Goal: Transaction & Acquisition: Purchase product/service

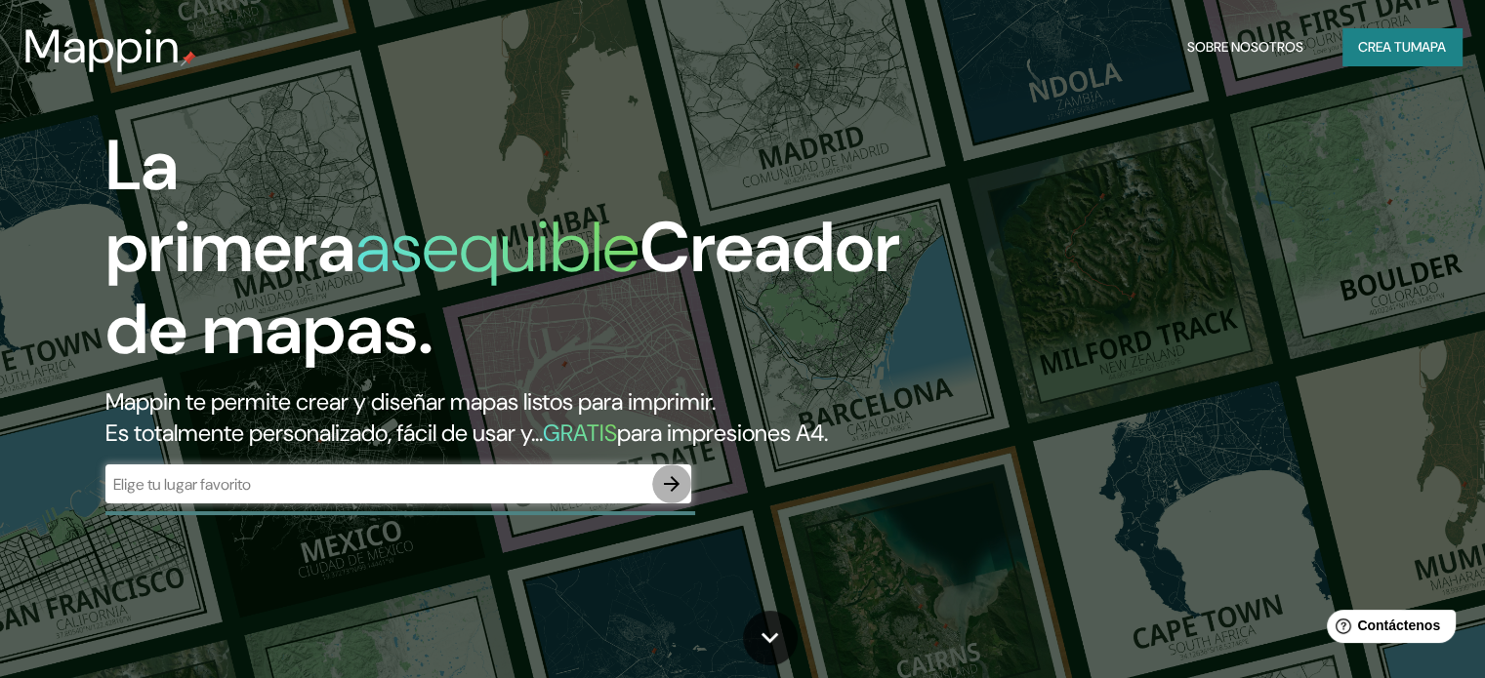
click at [677, 496] on icon "button" at bounding box center [671, 483] width 23 height 23
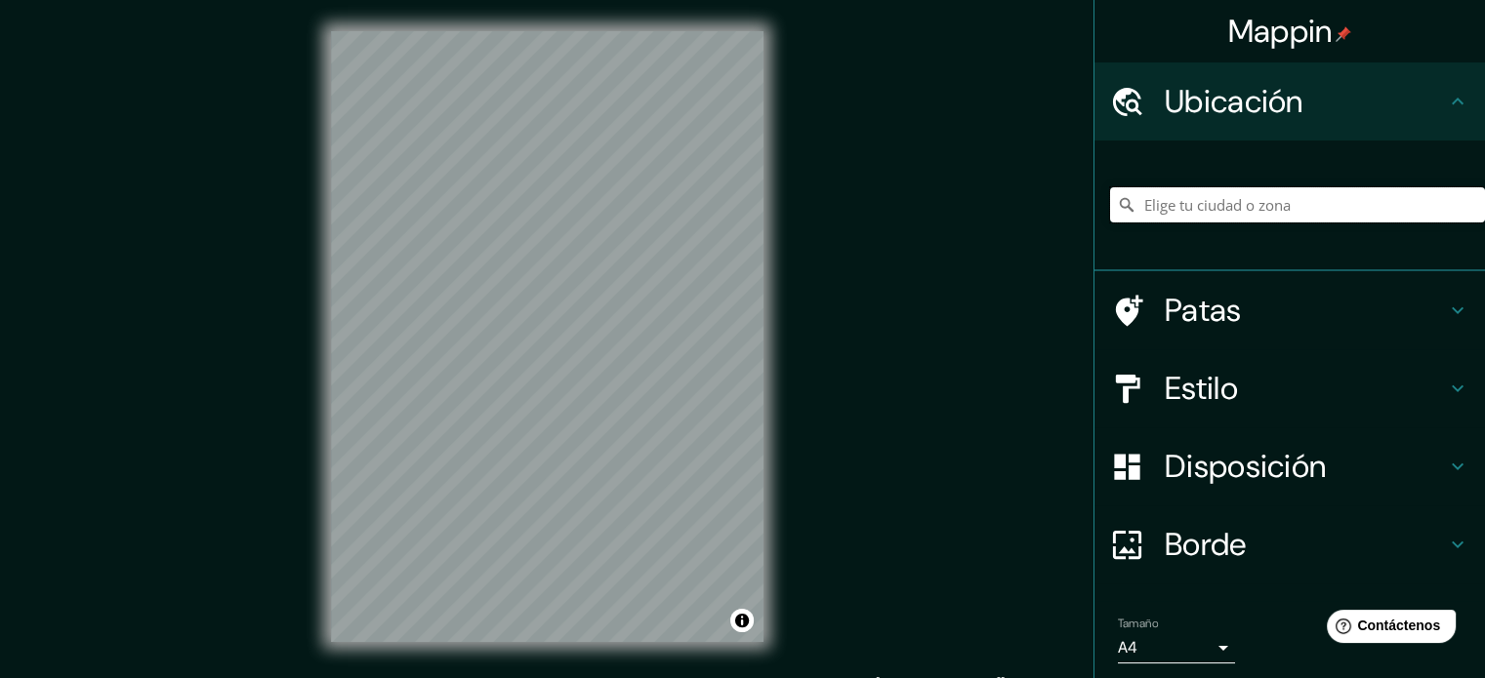
click at [1257, 190] on input "Elige tu ciudad o zona" at bounding box center [1297, 204] width 375 height 35
click at [1236, 210] on input "Elige tu ciudad o zona" at bounding box center [1297, 204] width 375 height 35
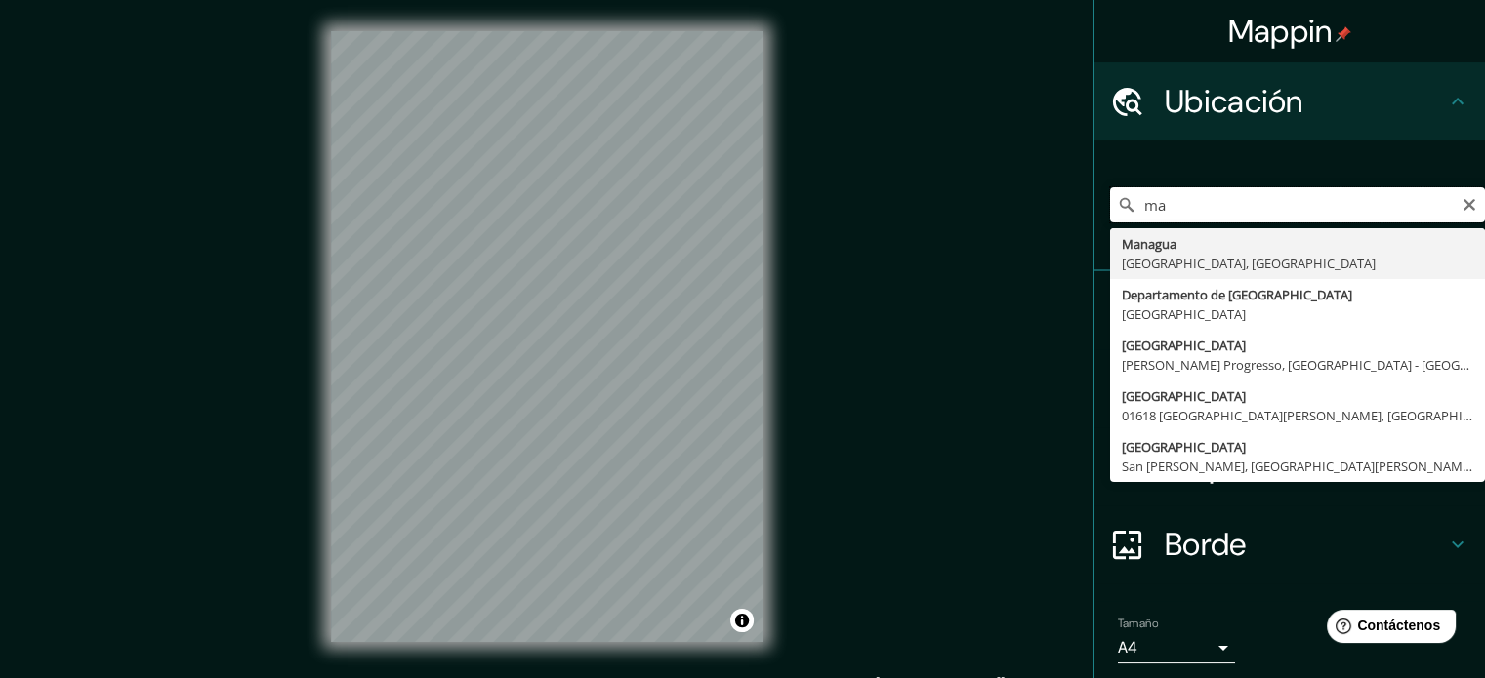
type input "m"
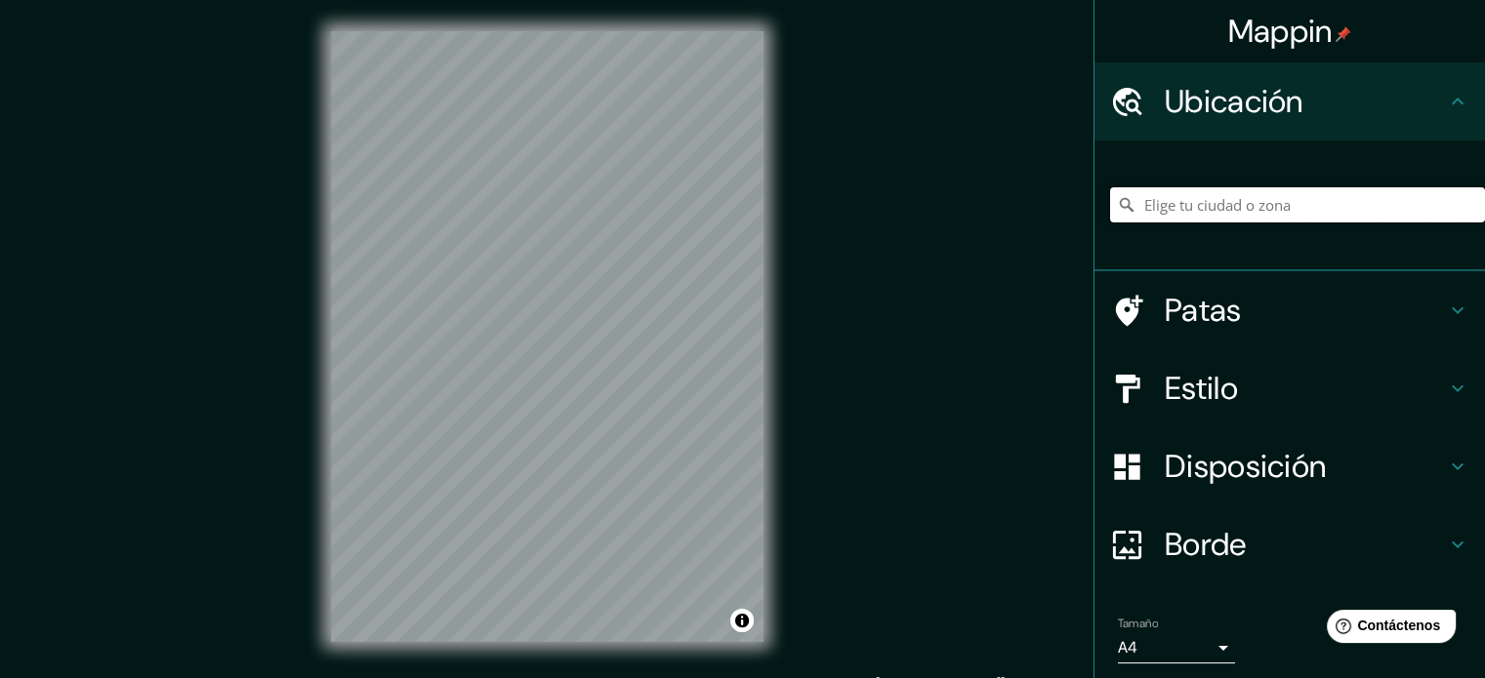
type input "n"
click at [1203, 347] on div "Patas" at bounding box center [1289, 310] width 390 height 78
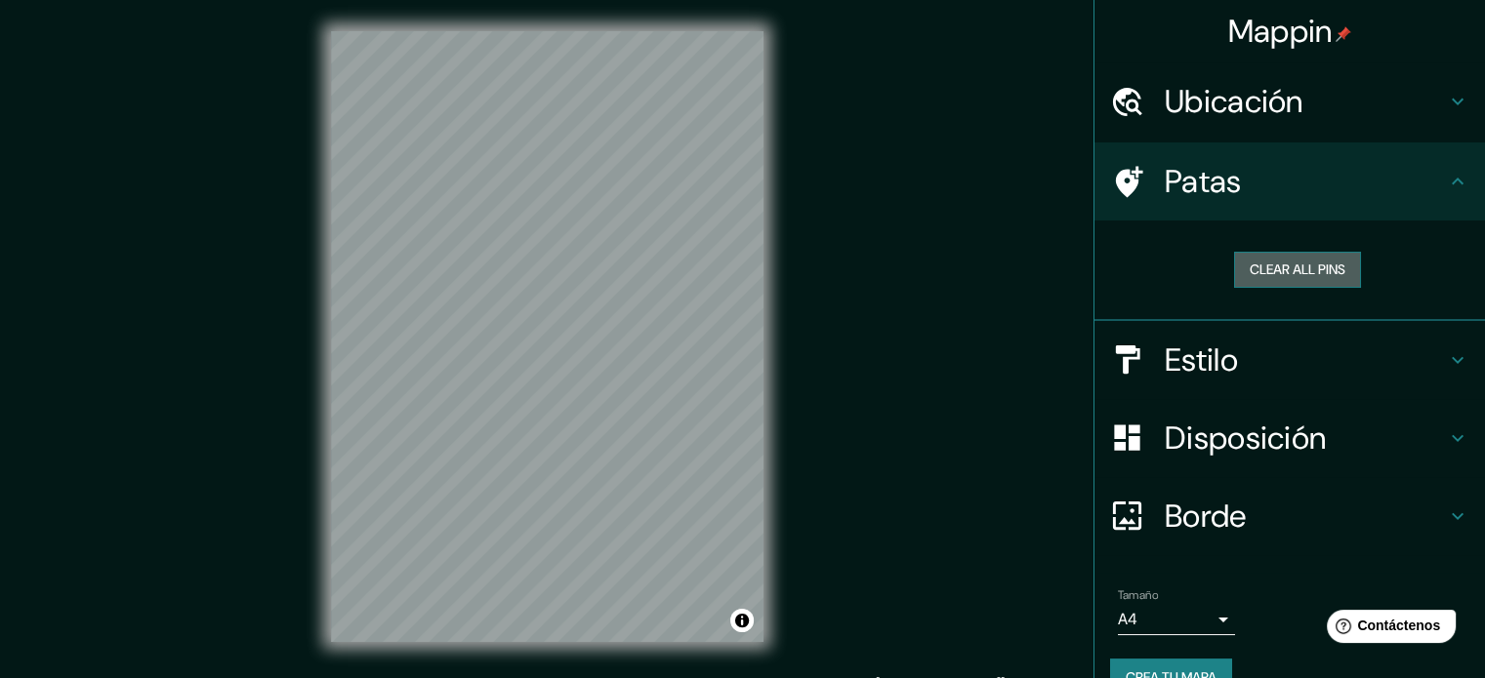
click at [1253, 263] on button "Clear all pins" at bounding box center [1297, 270] width 127 height 36
click at [1281, 268] on button "Clear all pins" at bounding box center [1297, 270] width 127 height 36
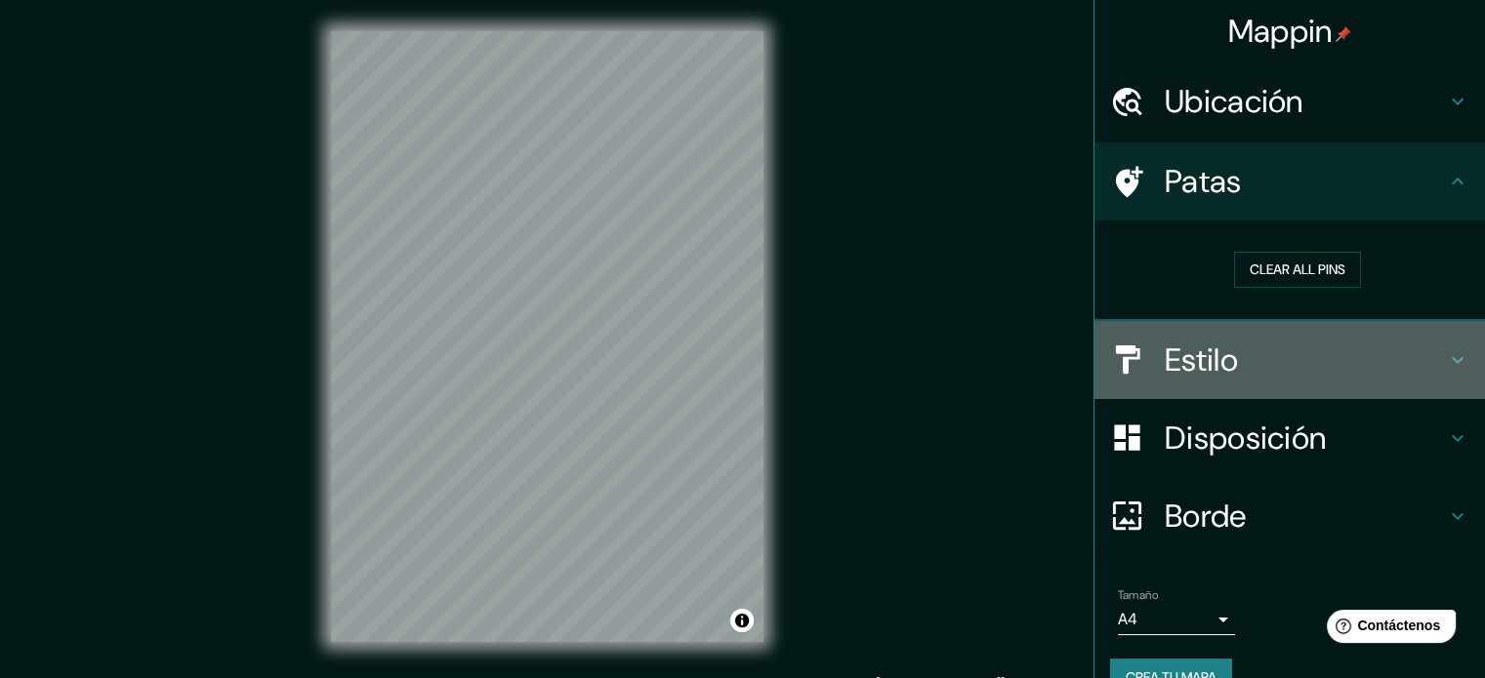
click at [1224, 382] on div "Estilo" at bounding box center [1289, 360] width 390 height 78
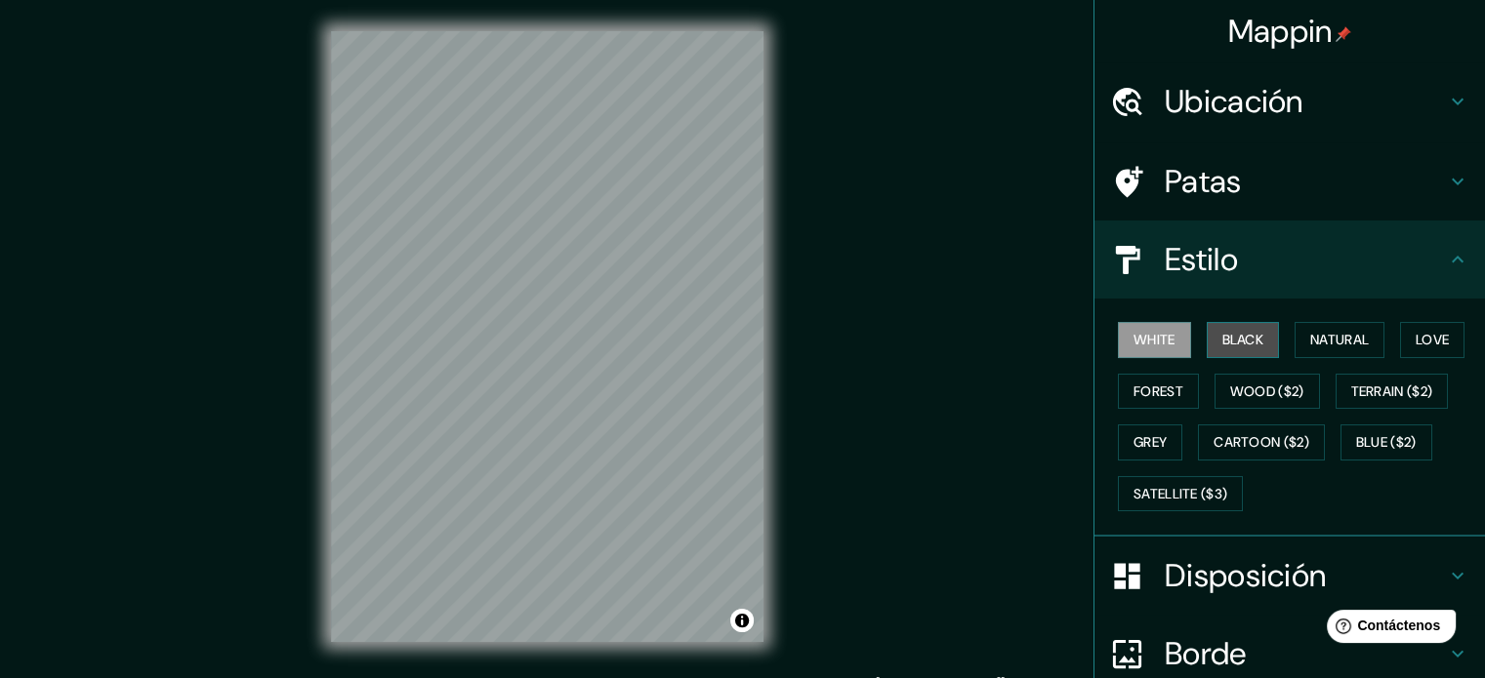
click at [1242, 343] on button "Black" at bounding box center [1243, 340] width 73 height 36
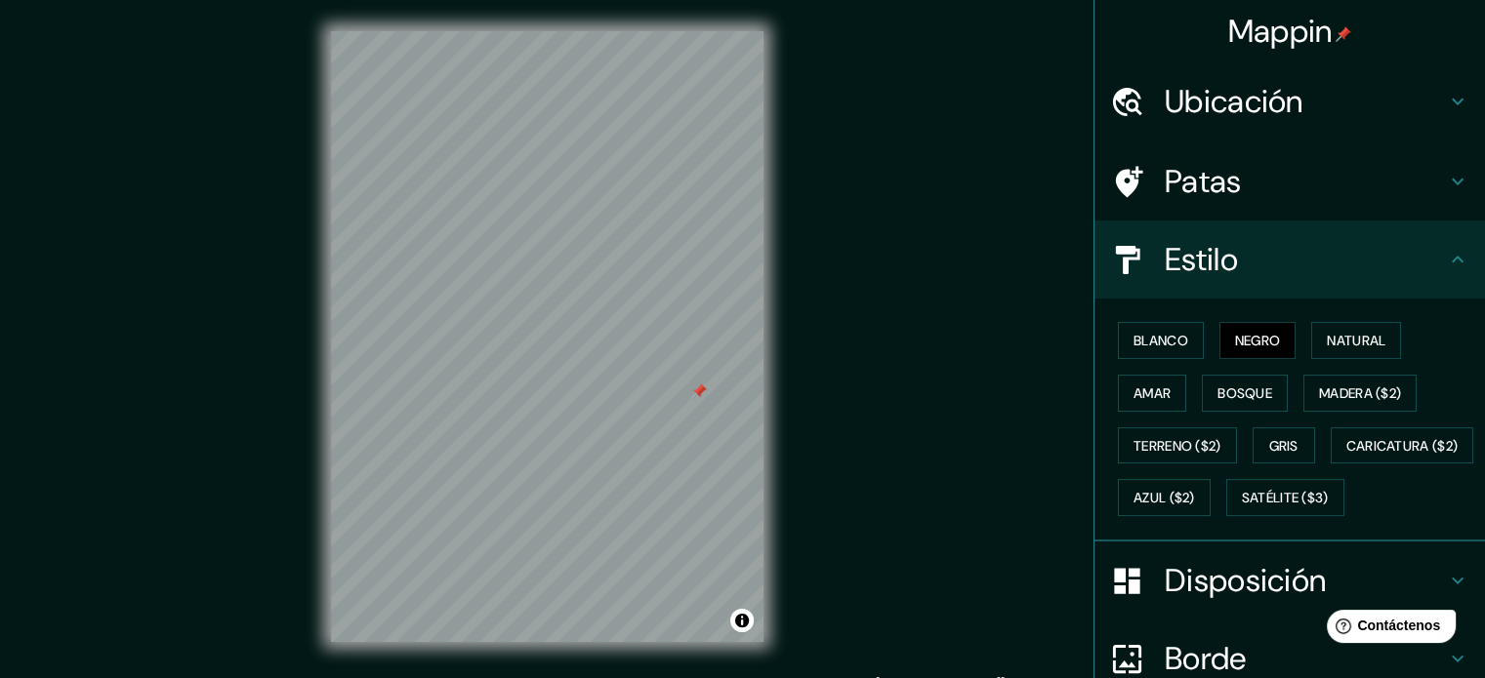
click at [698, 398] on div at bounding box center [699, 392] width 16 height 16
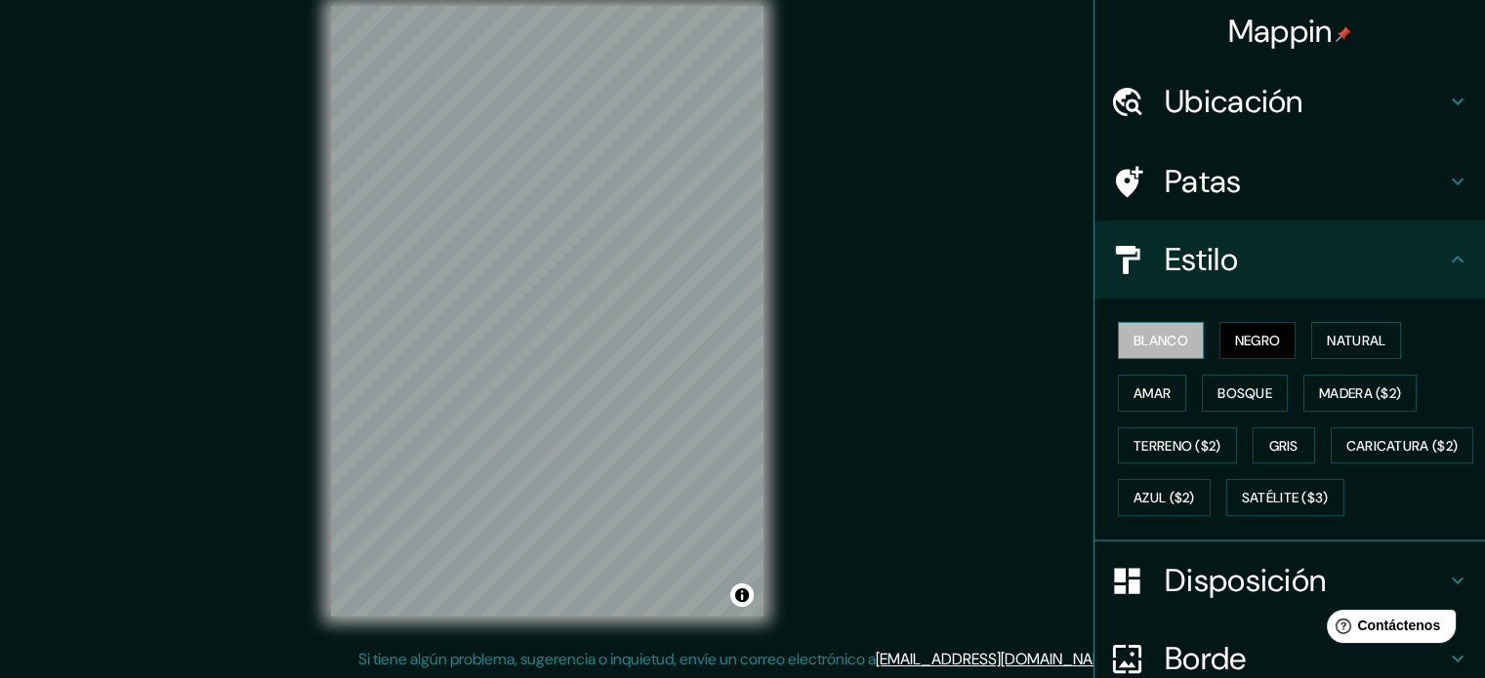
click at [1160, 345] on font "Blanco" at bounding box center [1160, 341] width 55 height 18
click at [1293, 441] on button "Gris" at bounding box center [1284, 446] width 62 height 37
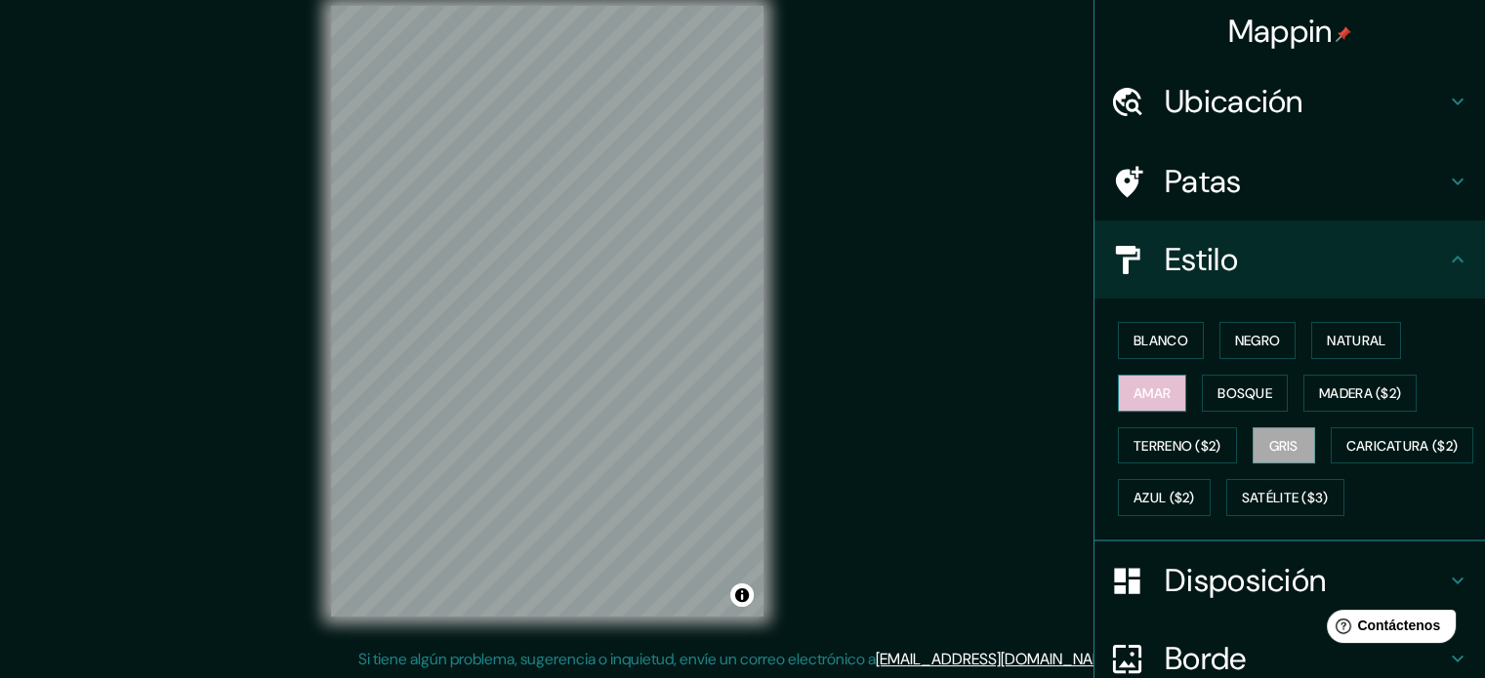
click at [1148, 394] on font "Amar" at bounding box center [1151, 394] width 37 height 18
click at [1343, 347] on font "Natural" at bounding box center [1356, 341] width 59 height 18
click at [1206, 116] on font "Ubicación" at bounding box center [1234, 101] width 139 height 41
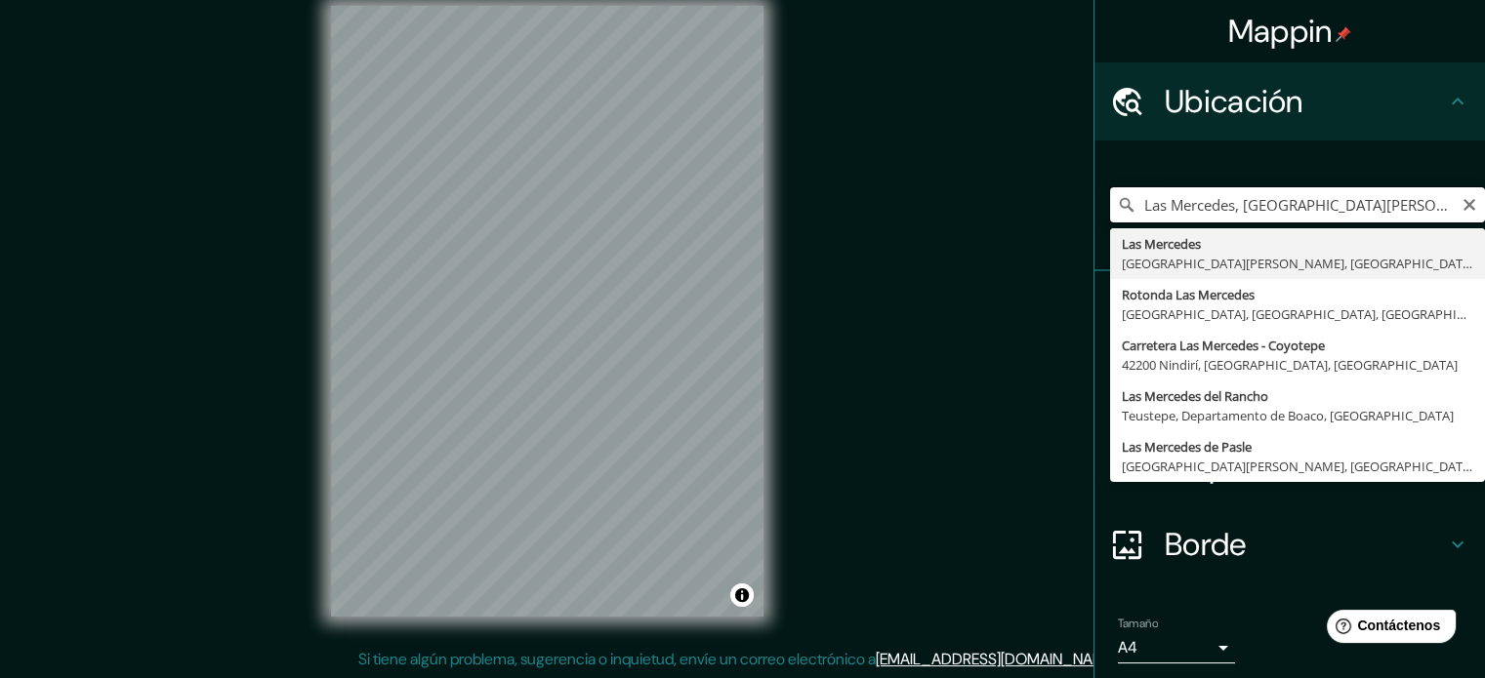
click at [1442, 199] on input "Las Mercedes, [GEOGRAPHIC_DATA][PERSON_NAME], [GEOGRAPHIC_DATA], [GEOGRAPHIC_DA…" at bounding box center [1297, 204] width 375 height 35
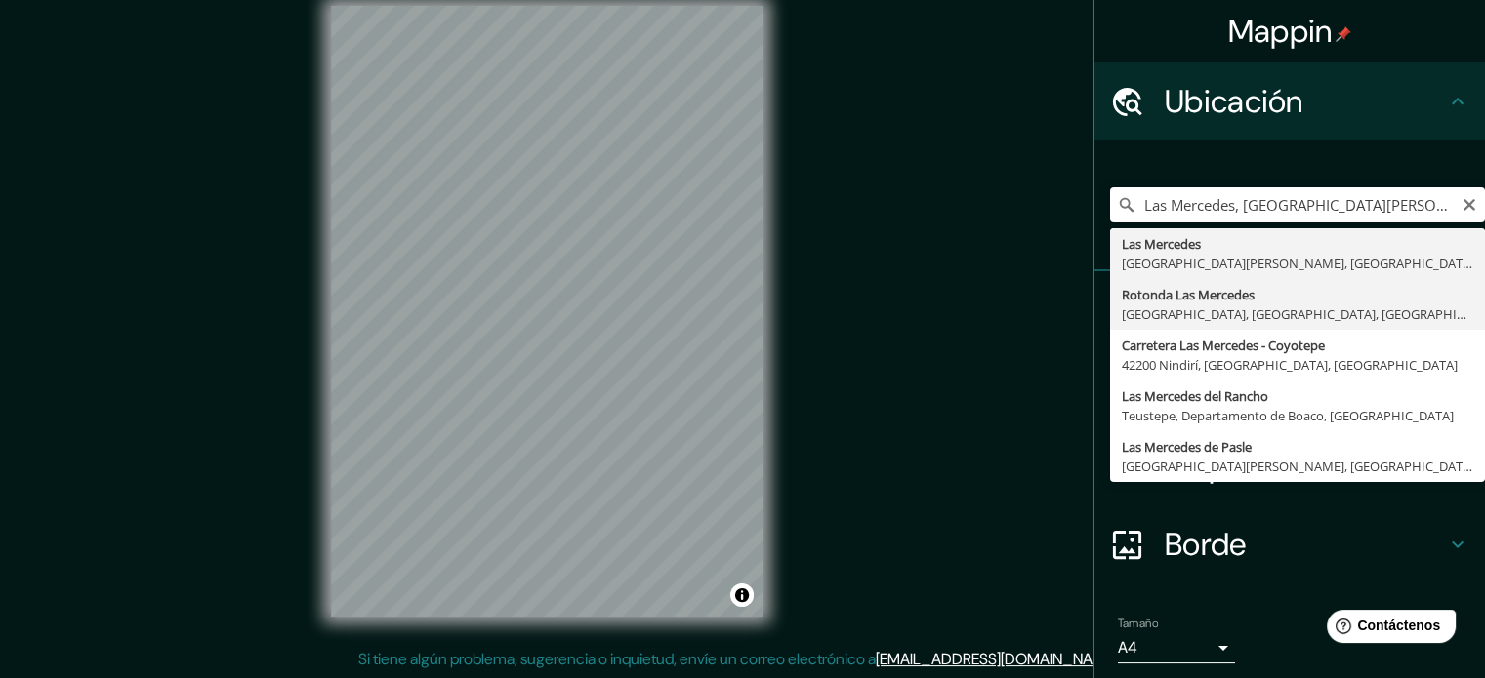
type input "[GEOGRAPHIC_DATA], [GEOGRAPHIC_DATA], [GEOGRAPHIC_DATA], [GEOGRAPHIC_DATA]"
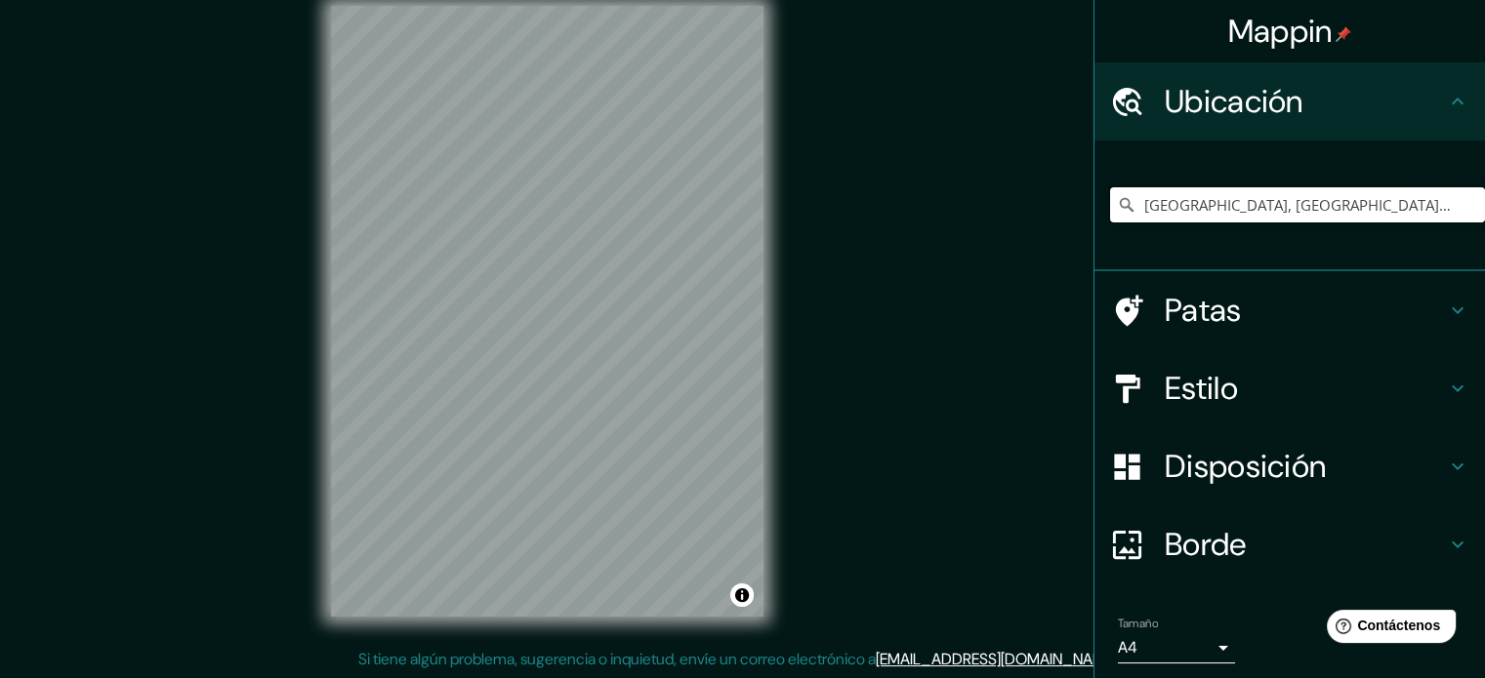
scroll to position [0, 0]
drag, startPoint x: 1115, startPoint y: 198, endPoint x: 1366, endPoint y: 229, distance: 252.8
click at [1342, 224] on div "[GEOGRAPHIC_DATA], [GEOGRAPHIC_DATA], [GEOGRAPHIC_DATA], [GEOGRAPHIC_DATA]" at bounding box center [1297, 205] width 375 height 98
click at [1461, 210] on icon "Claro" at bounding box center [1469, 205] width 16 height 16
click at [1274, 202] on input "Elige tu ciudad o zona" at bounding box center [1297, 204] width 375 height 35
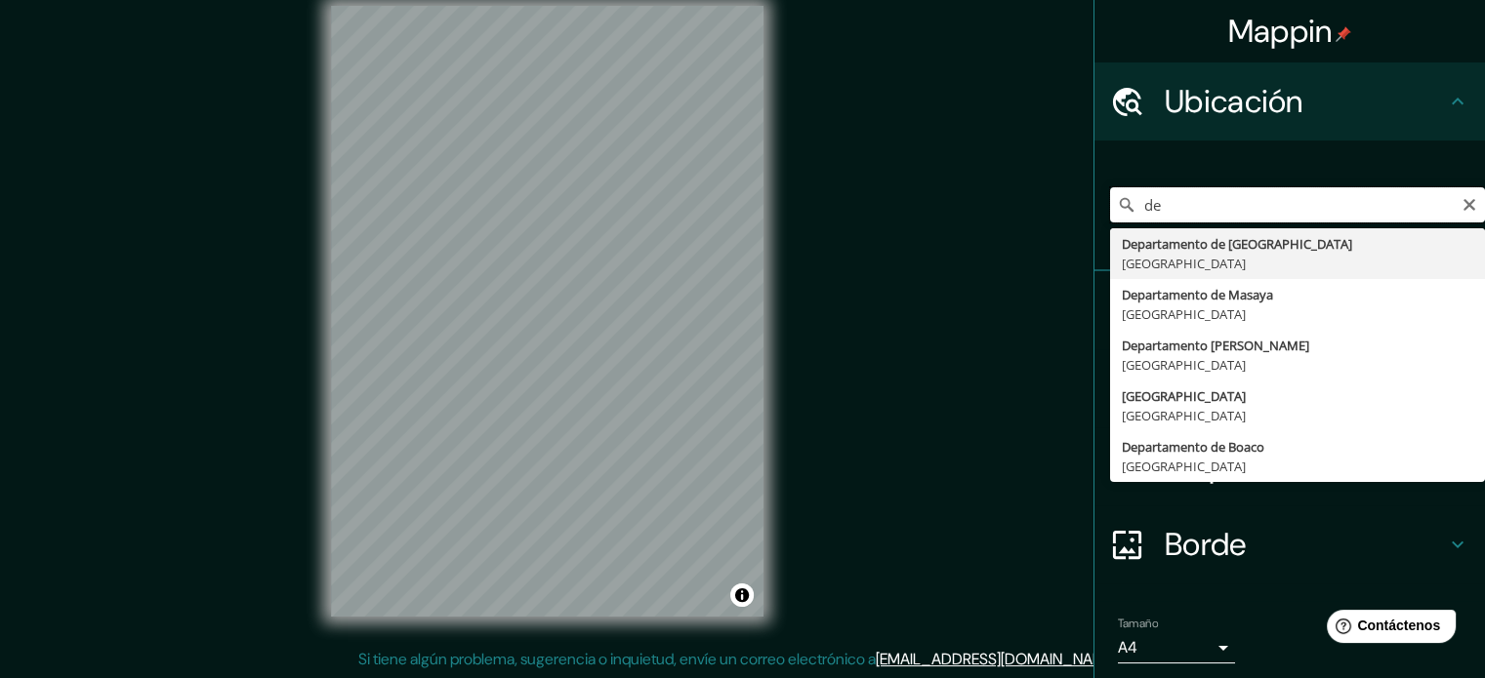
type input "d"
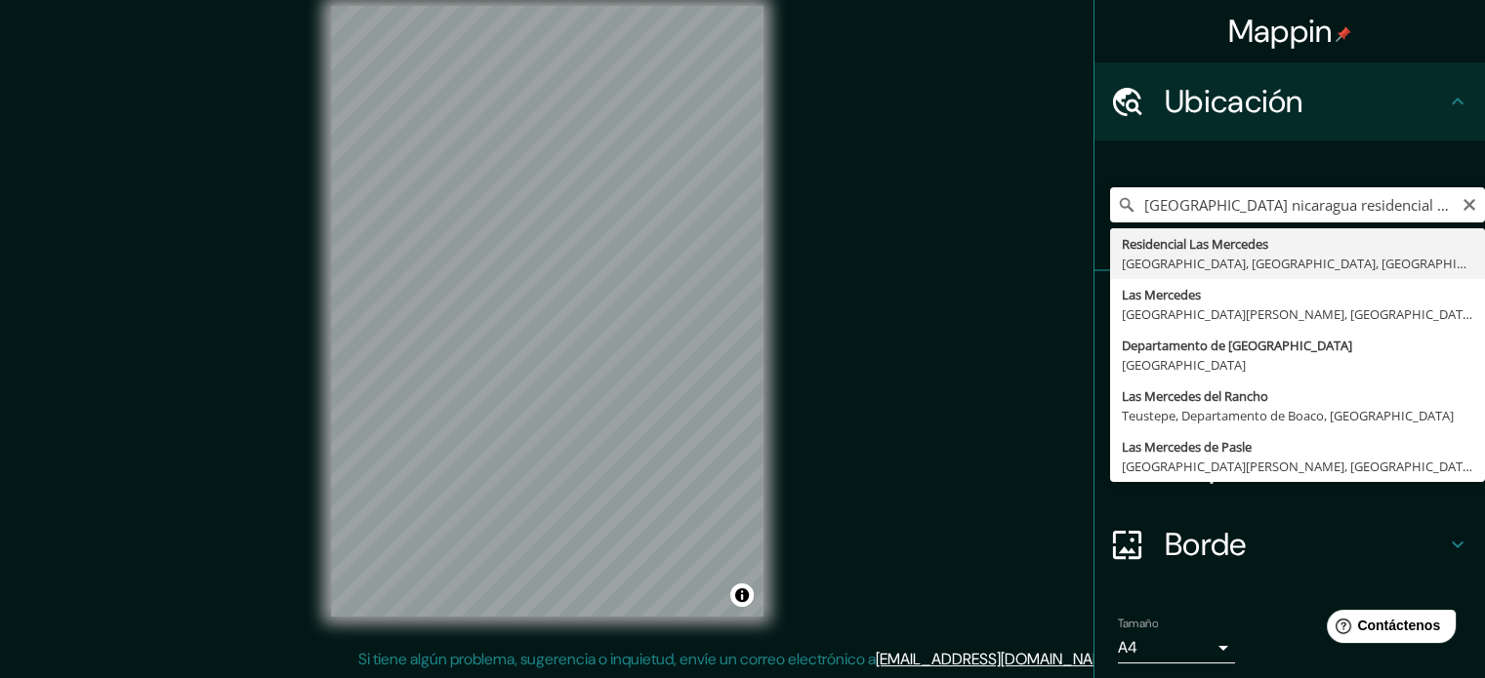
type input "Residencial [GEOGRAPHIC_DATA], [GEOGRAPHIC_DATA], [GEOGRAPHIC_DATA], [GEOGRAPHI…"
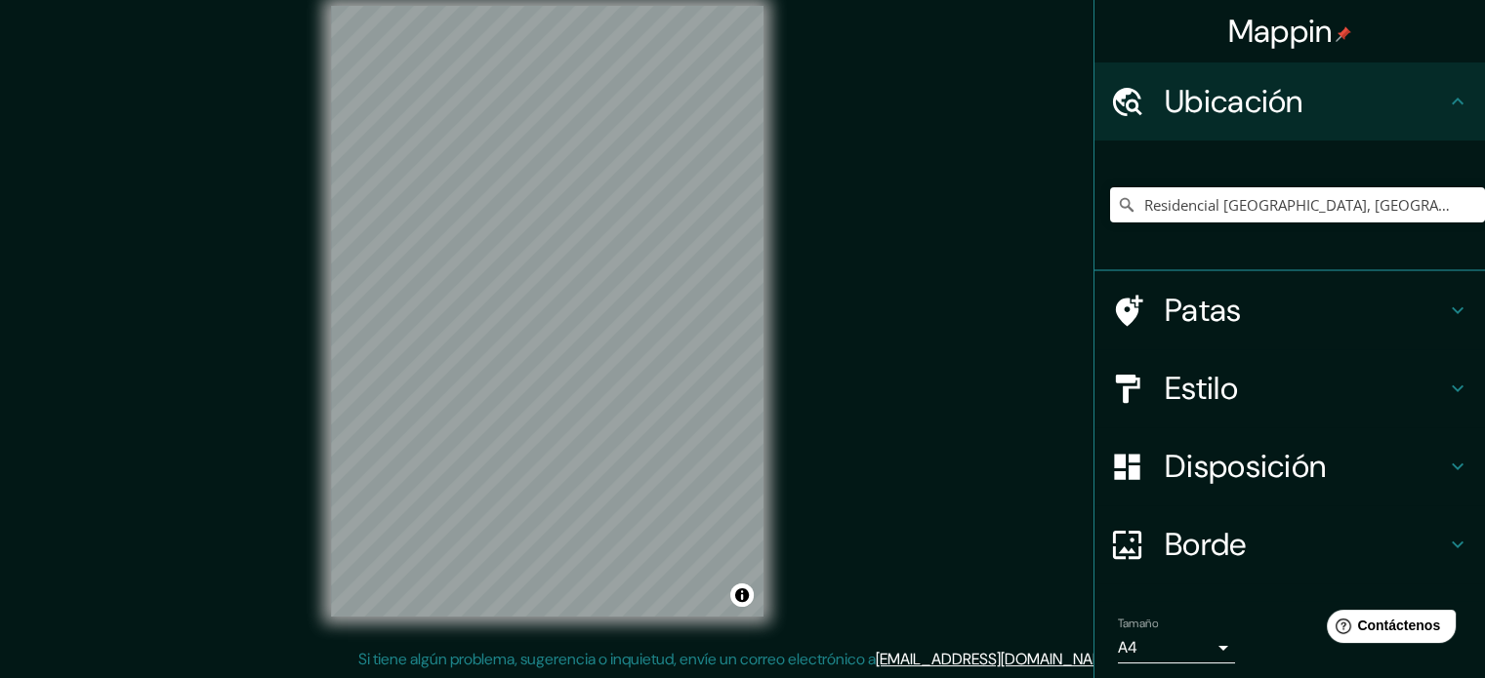
click at [1135, 452] on div at bounding box center [1137, 467] width 55 height 34
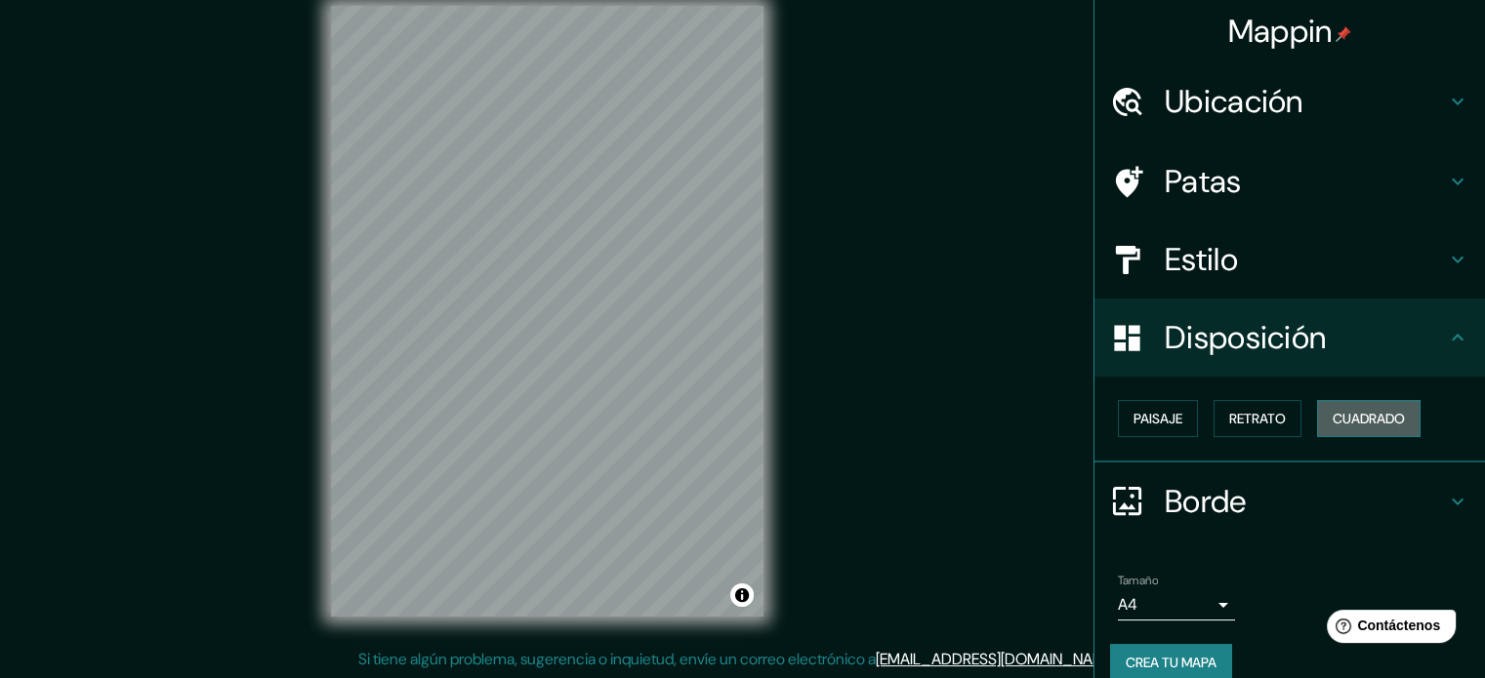
click at [1333, 427] on font "Cuadrado" at bounding box center [1369, 418] width 72 height 25
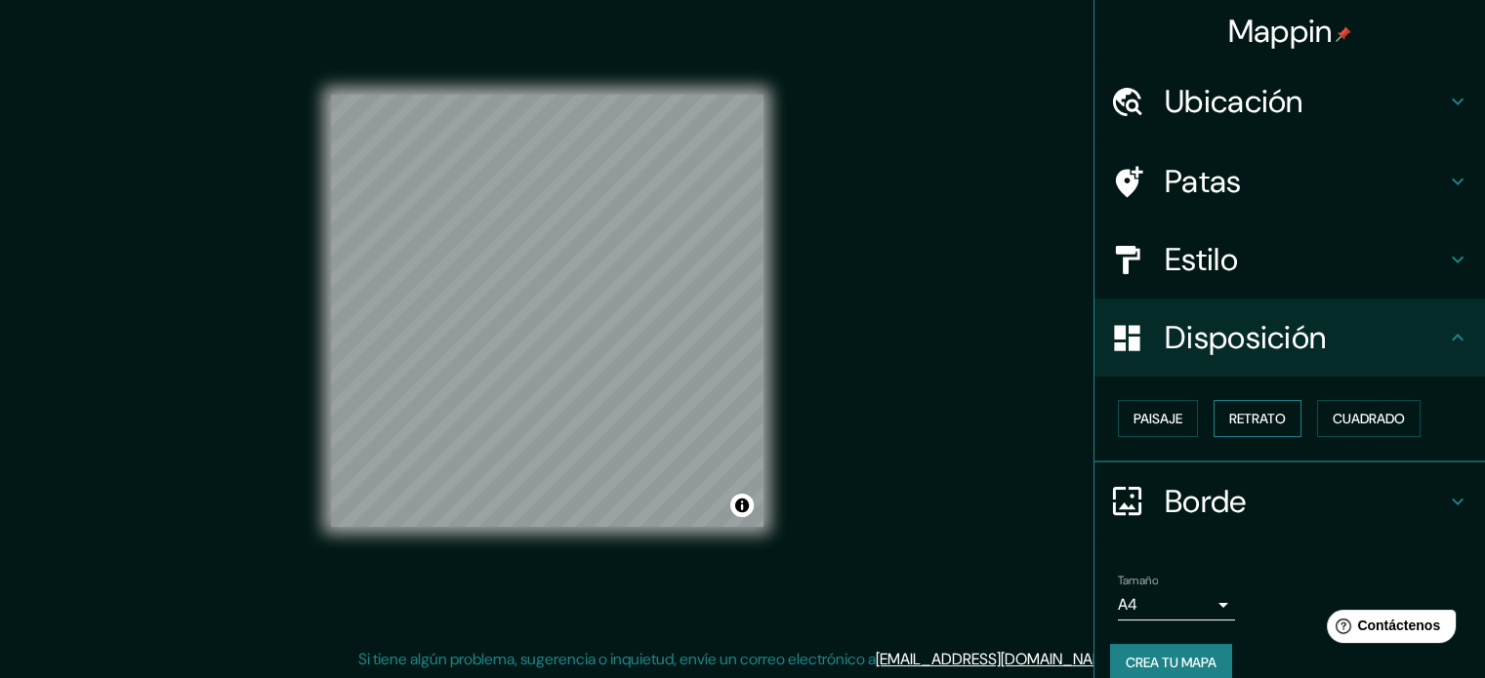
click at [1264, 412] on font "Retrato" at bounding box center [1257, 419] width 57 height 18
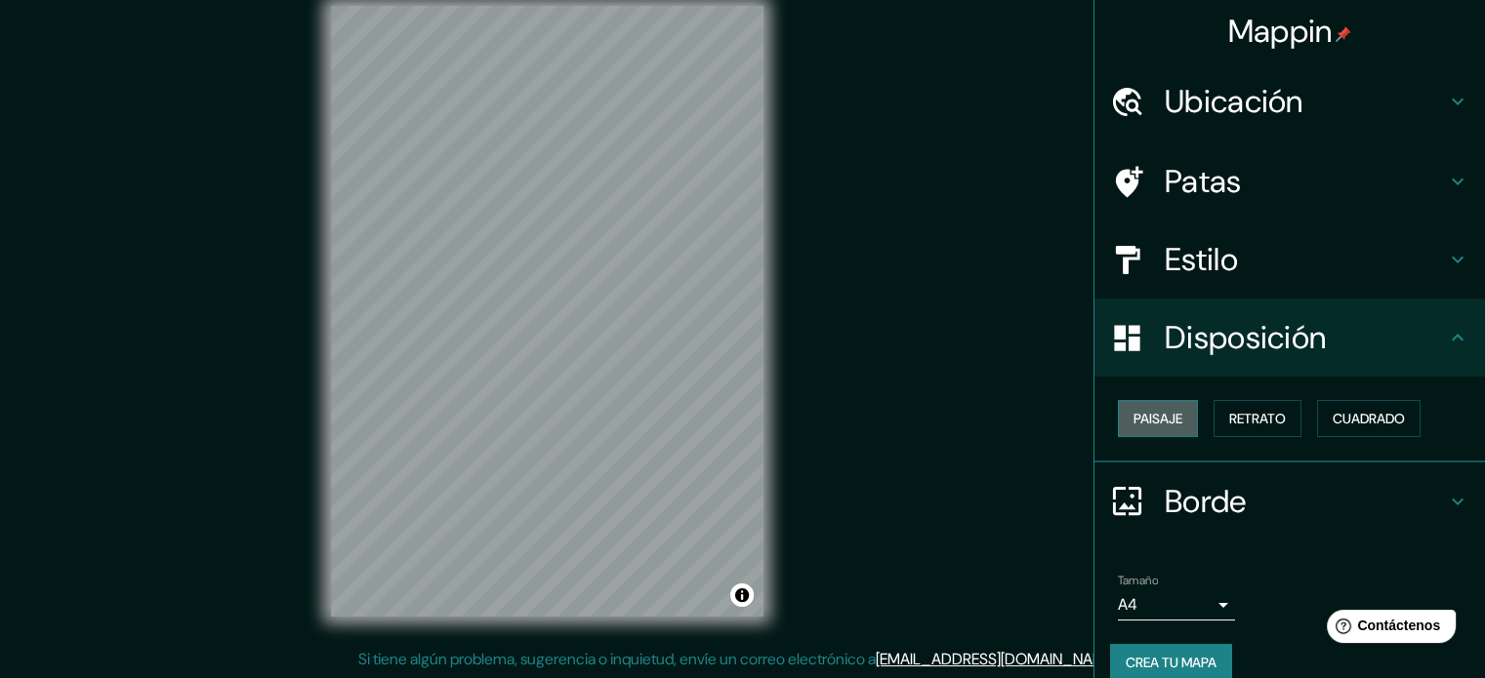
click at [1166, 417] on font "Paisaje" at bounding box center [1157, 419] width 49 height 18
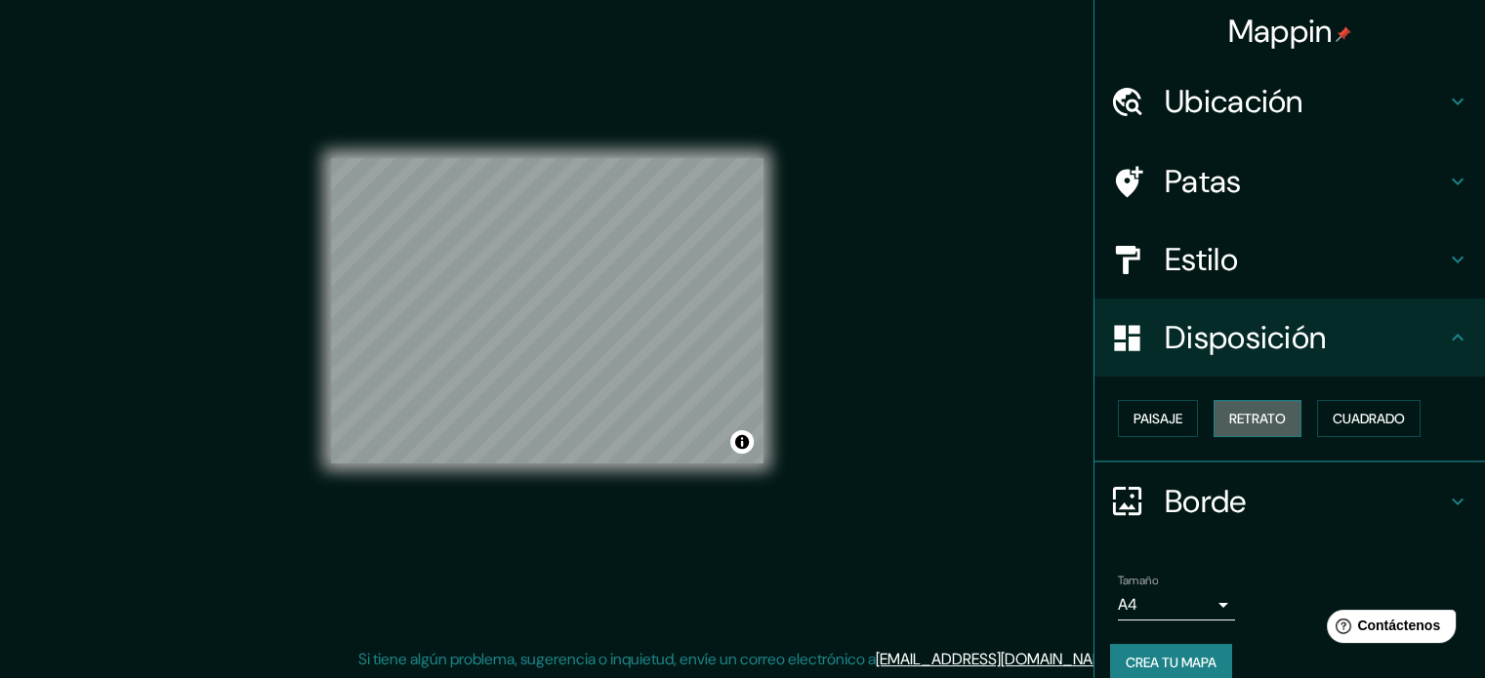
click at [1236, 413] on font "Retrato" at bounding box center [1257, 419] width 57 height 18
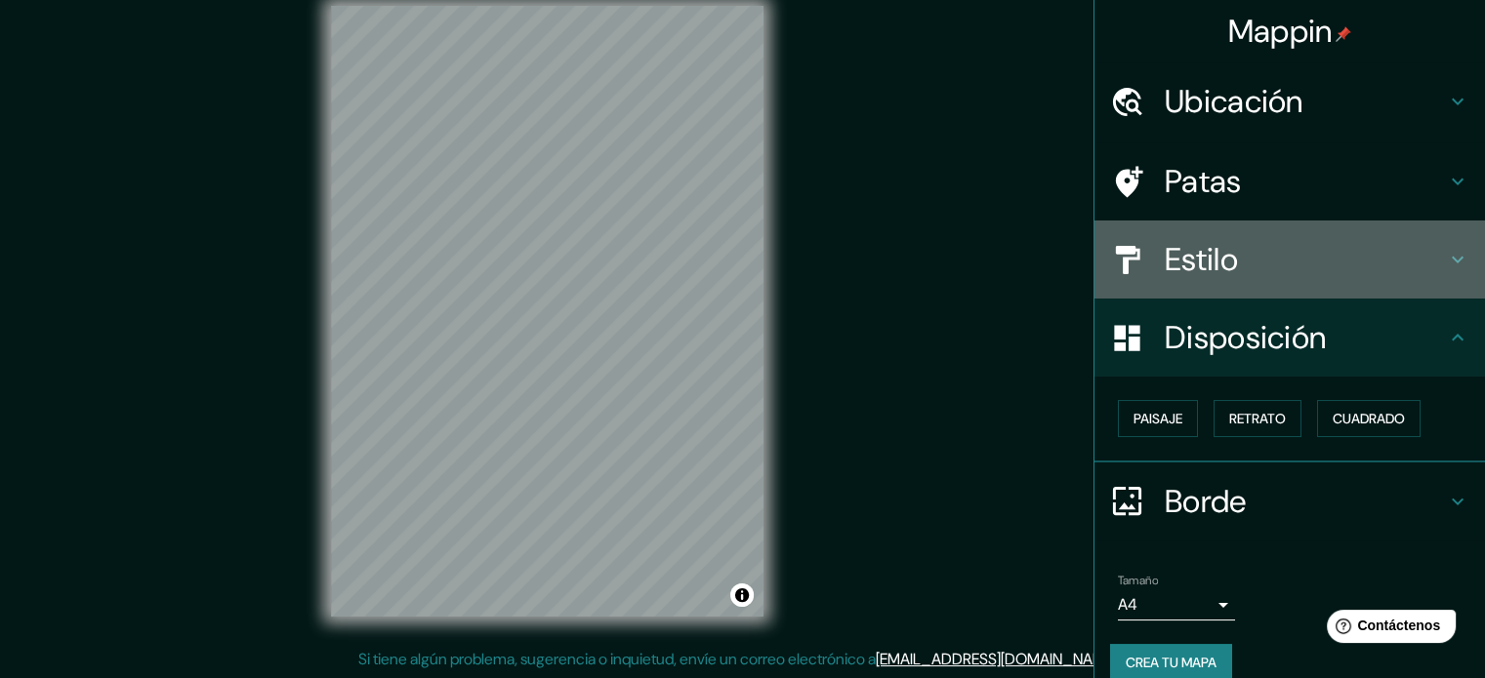
drag, startPoint x: 1120, startPoint y: 248, endPoint x: 1113, endPoint y: 260, distance: 13.6
click at [1118, 248] on icon at bounding box center [1128, 259] width 24 height 28
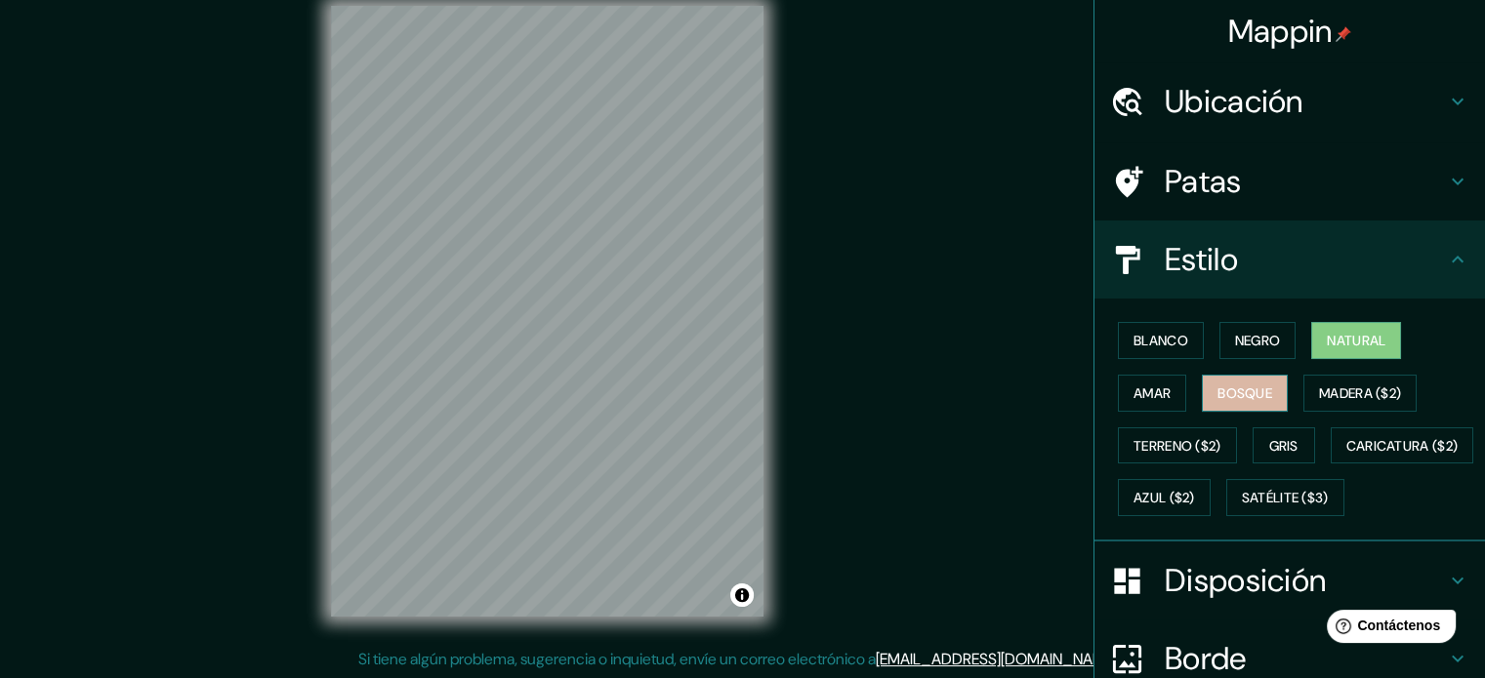
click at [1230, 390] on font "Bosque" at bounding box center [1244, 394] width 55 height 18
click at [1328, 334] on font "Natural" at bounding box center [1356, 341] width 59 height 18
click at [1246, 339] on font "Negro" at bounding box center [1258, 341] width 46 height 18
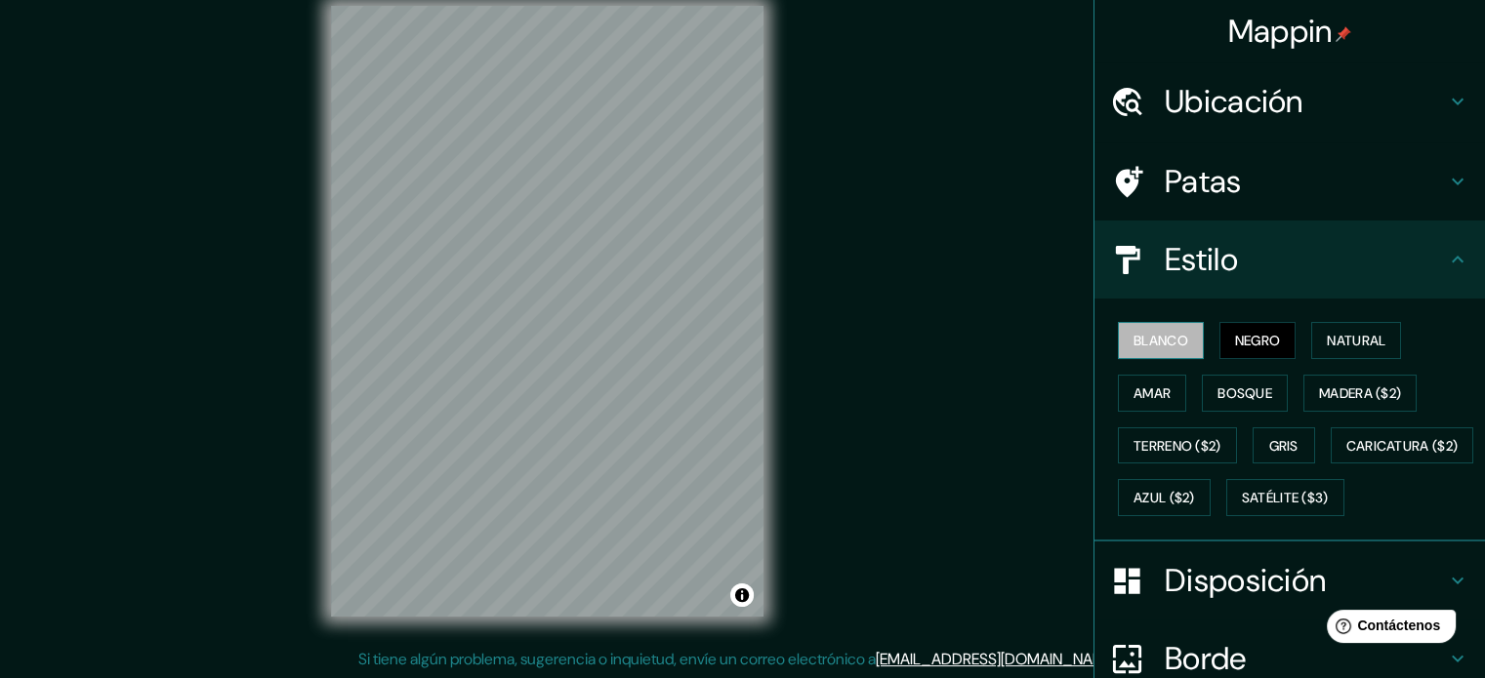
click at [1149, 338] on font "Blanco" at bounding box center [1160, 341] width 55 height 18
click at [1156, 388] on font "Amar" at bounding box center [1151, 394] width 37 height 18
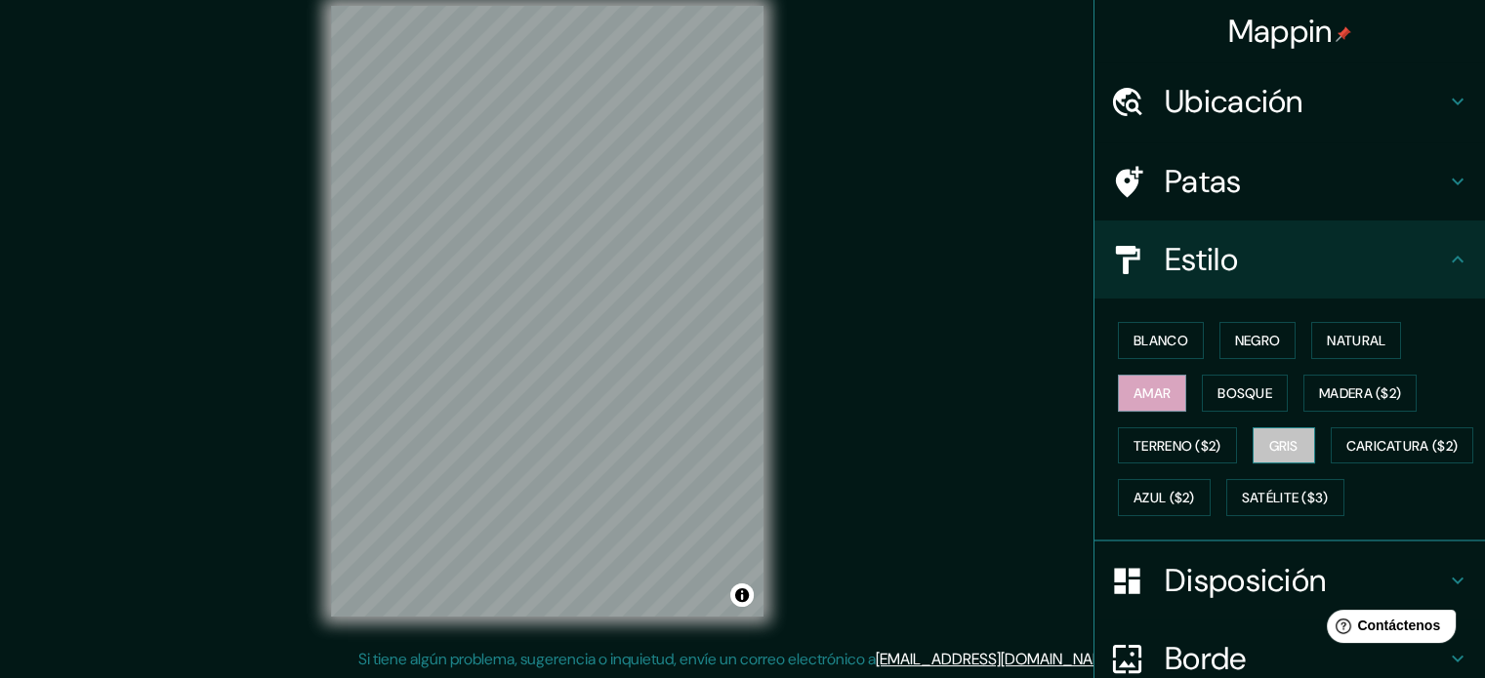
click at [1269, 433] on font "Gris" at bounding box center [1283, 445] width 29 height 25
click at [1242, 511] on font "Satélite ($3)" at bounding box center [1285, 497] width 87 height 25
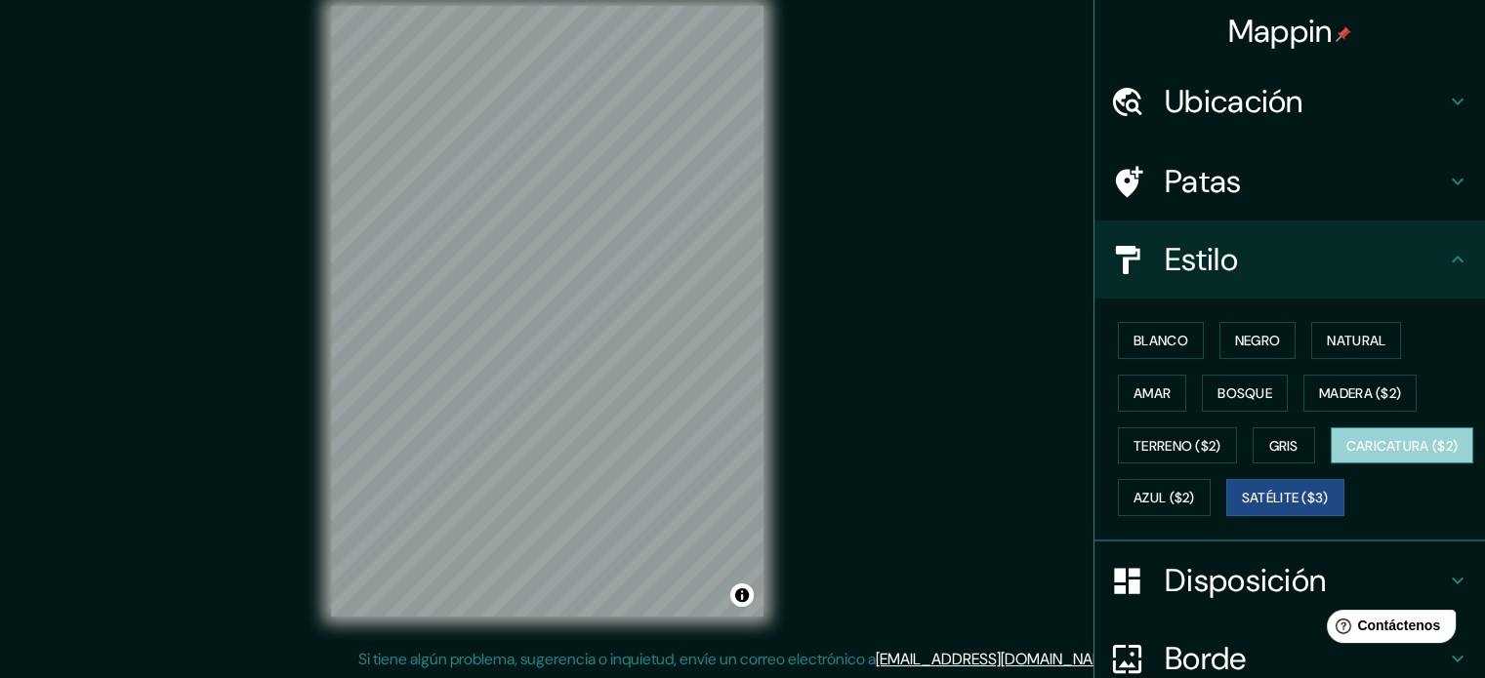
click at [1346, 455] on font "Caricatura ($2)" at bounding box center [1402, 446] width 112 height 18
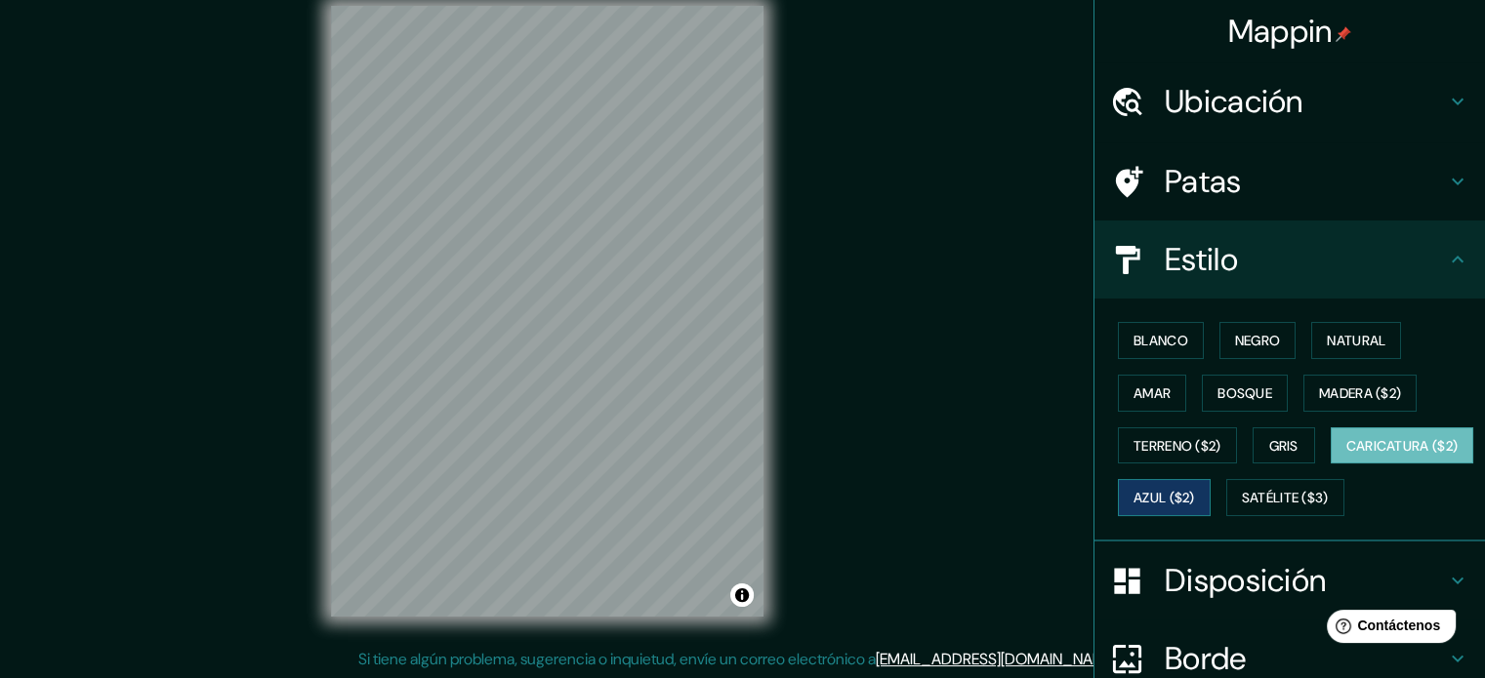
click at [1211, 492] on button "Azul ($2)" at bounding box center [1164, 497] width 93 height 37
click at [1269, 437] on font "Gris" at bounding box center [1283, 446] width 29 height 18
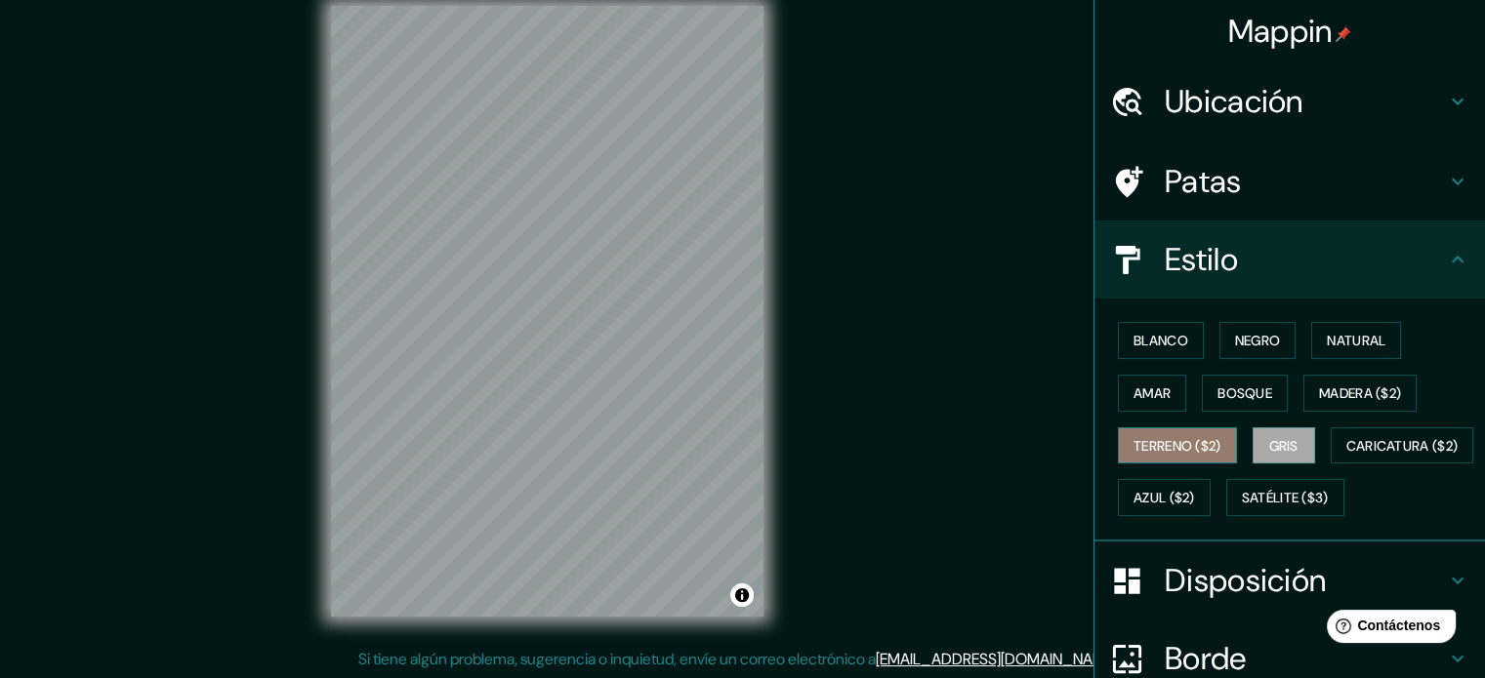
click at [1156, 439] on font "Terreno ($2)" at bounding box center [1177, 446] width 88 height 18
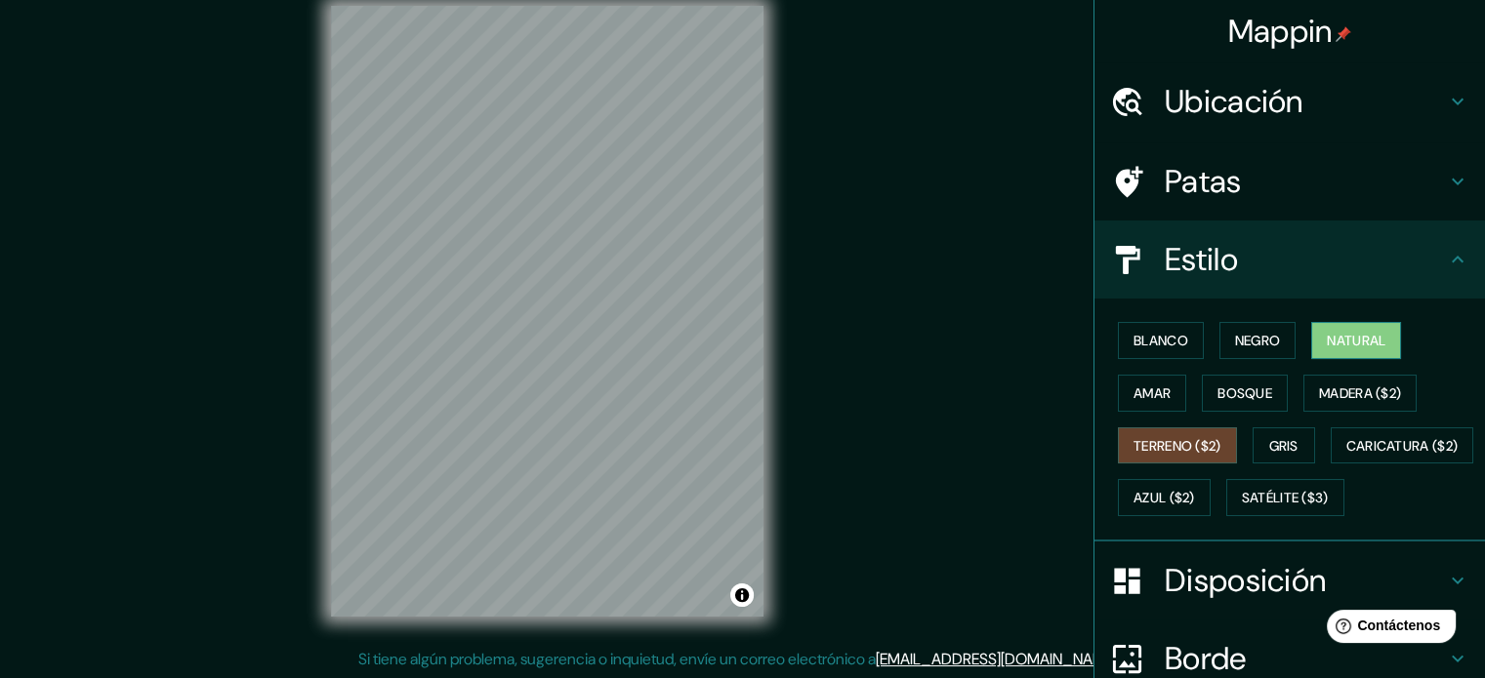
click at [1351, 348] on font "Natural" at bounding box center [1356, 341] width 59 height 18
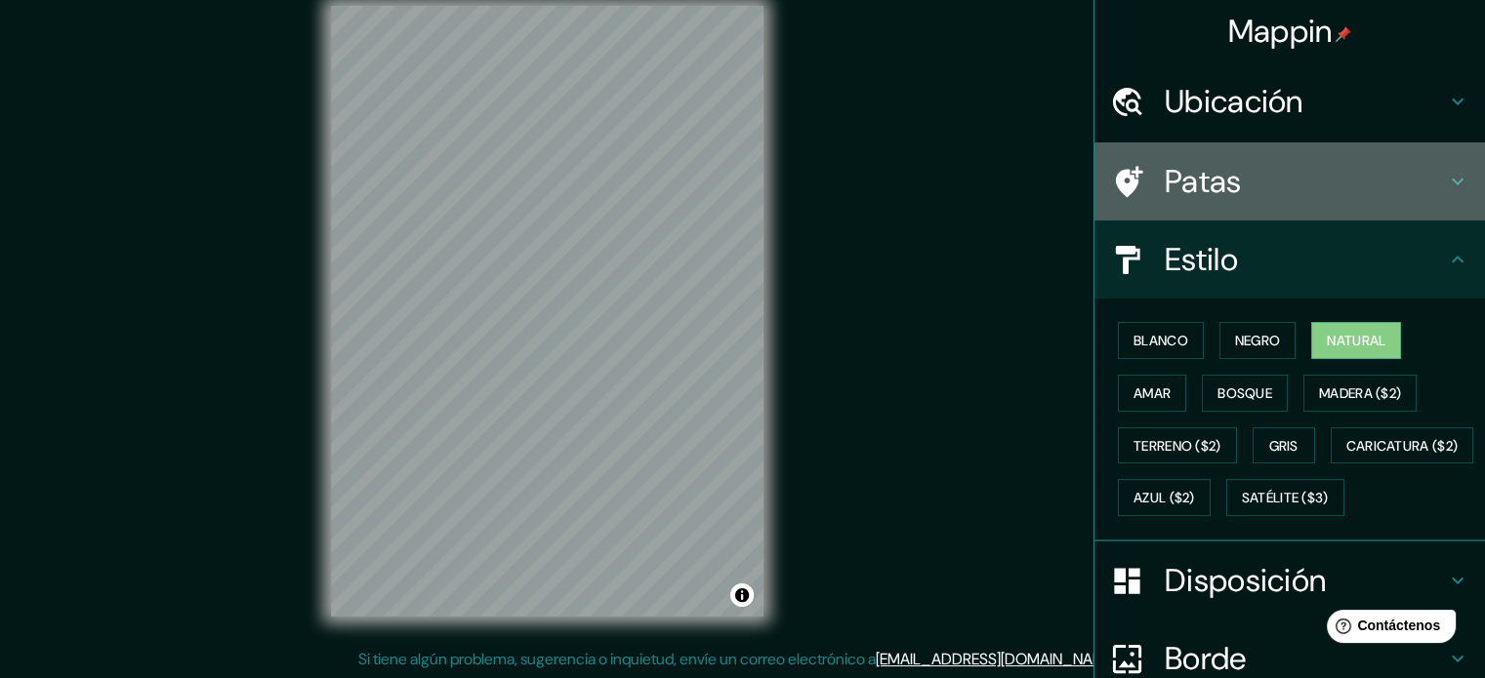
click at [1199, 184] on font "Patas" at bounding box center [1203, 181] width 77 height 41
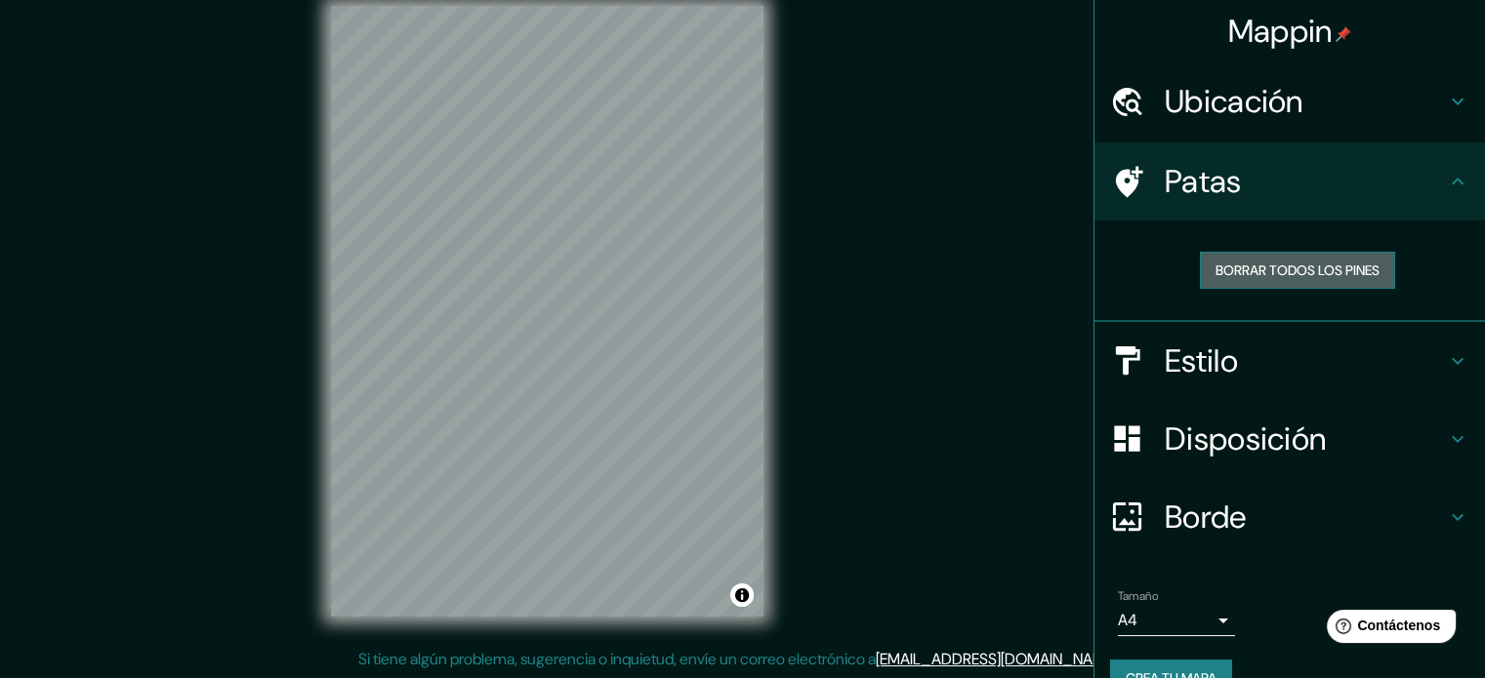
click at [1282, 272] on font "Borrar todos los pines" at bounding box center [1297, 271] width 164 height 18
drag, startPoint x: 1241, startPoint y: 197, endPoint x: 1316, endPoint y: 186, distance: 75.9
click at [1254, 195] on h4 "Patas" at bounding box center [1305, 181] width 281 height 39
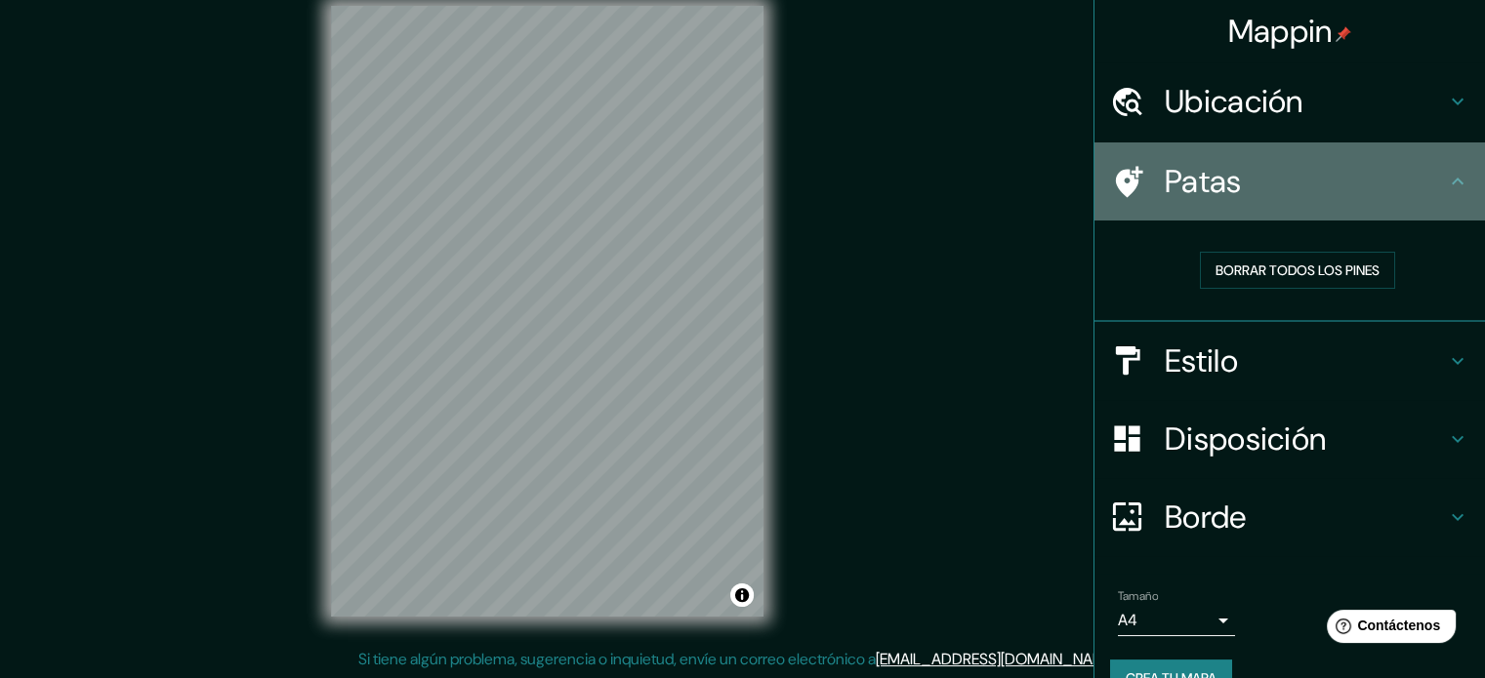
click at [1446, 176] on icon at bounding box center [1457, 181] width 23 height 23
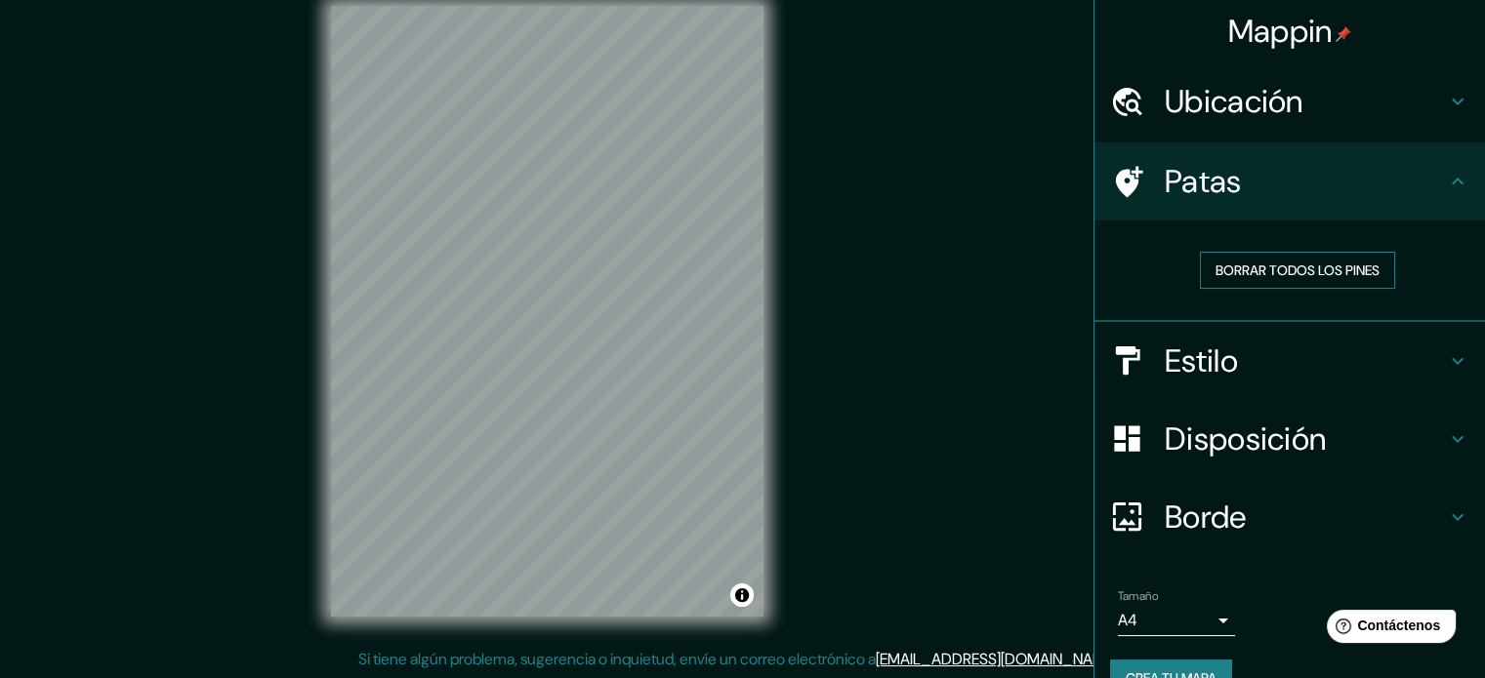
click at [1229, 287] on button "Borrar todos los pines" at bounding box center [1297, 270] width 195 height 37
click at [1232, 267] on font "Borrar todos los pines" at bounding box center [1297, 271] width 164 height 18
click at [1233, 265] on font "Borrar todos los pines" at bounding box center [1297, 271] width 164 height 18
drag, startPoint x: 1087, startPoint y: 174, endPoint x: 1128, endPoint y: 167, distance: 41.6
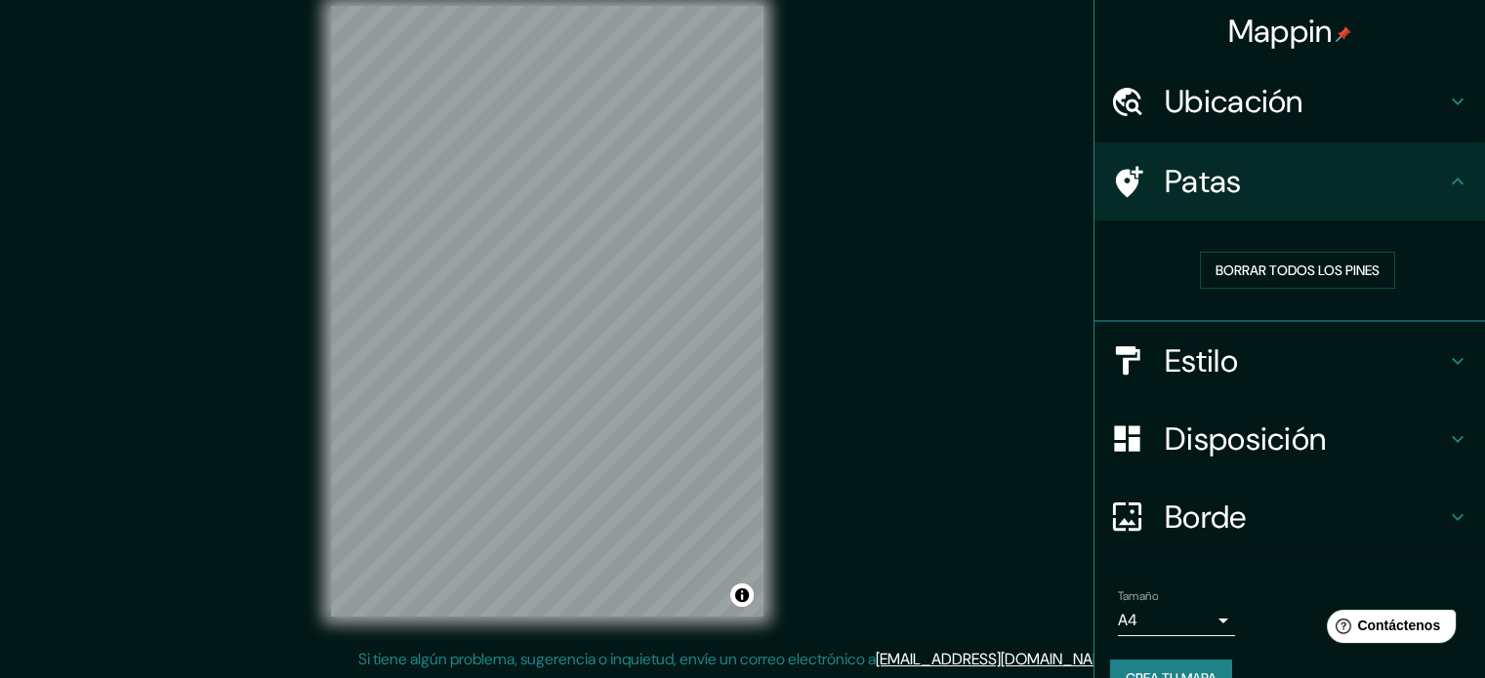
click at [1094, 170] on div "Patas" at bounding box center [1289, 182] width 390 height 78
click at [1165, 177] on font "Patas" at bounding box center [1203, 181] width 77 height 41
drag, startPoint x: 1156, startPoint y: 179, endPoint x: 998, endPoint y: 121, distance: 168.3
click at [994, 123] on div "Mappin Ubicación Residencial [GEOGRAPHIC_DATA], [GEOGRAPHIC_DATA], [GEOGRAPHIC_…" at bounding box center [742, 327] width 1485 height 705
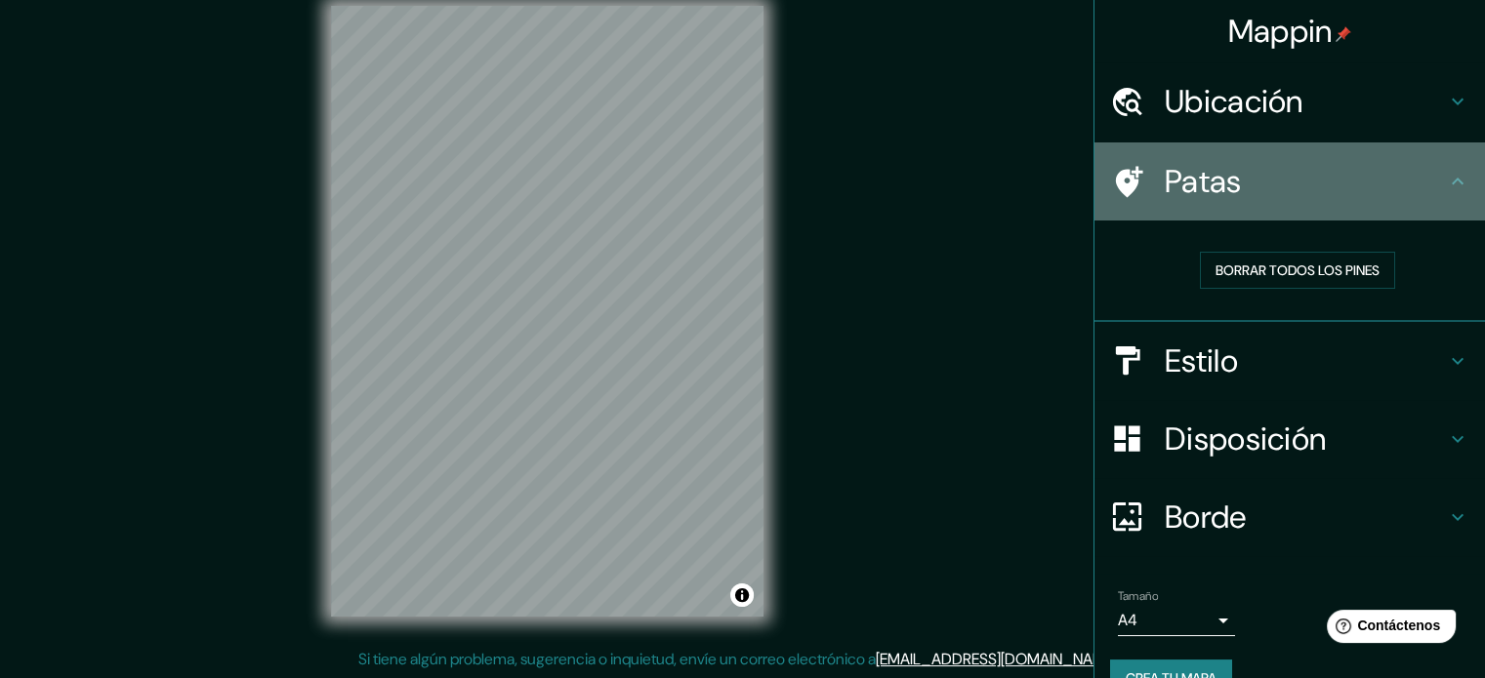
drag, startPoint x: 1182, startPoint y: 167, endPoint x: 1181, endPoint y: 178, distance: 10.8
click at [1183, 169] on font "Patas" at bounding box center [1203, 181] width 77 height 41
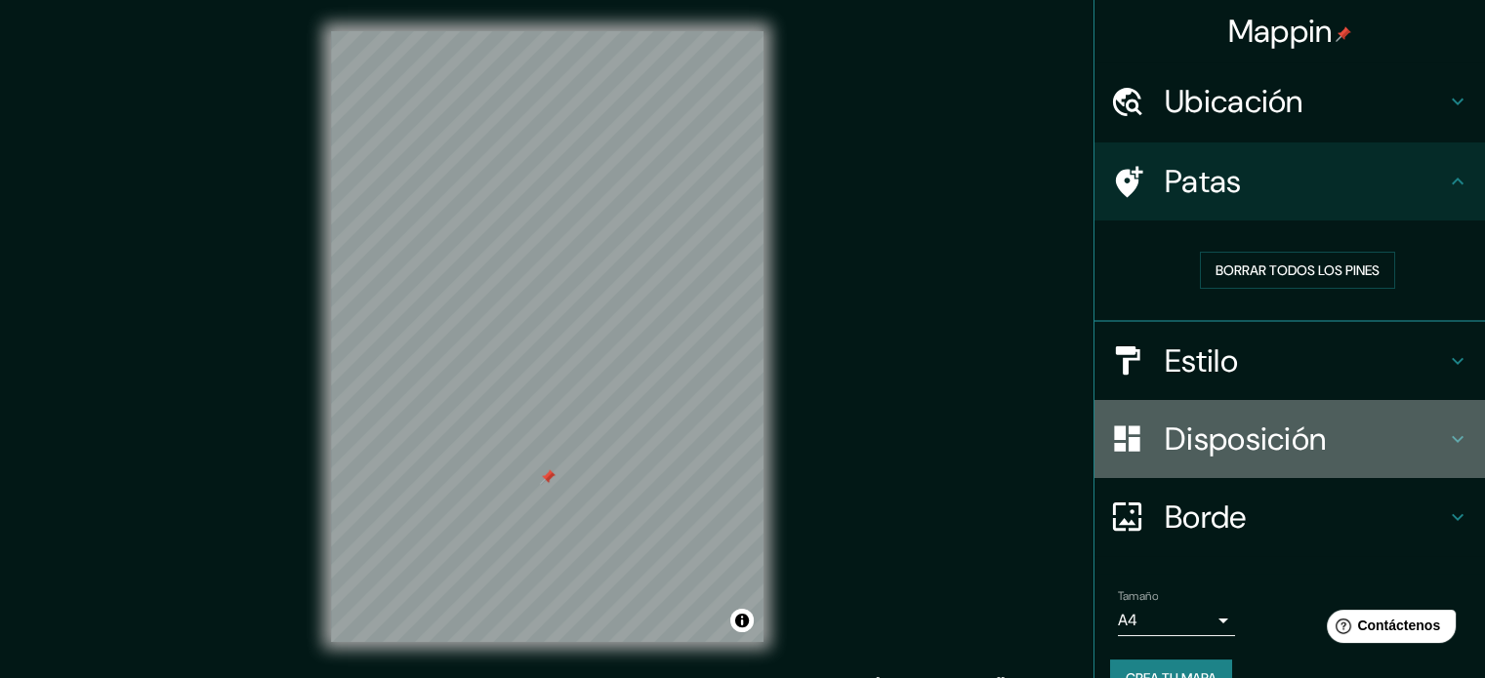
click at [1165, 429] on font "Disposición" at bounding box center [1245, 439] width 161 height 41
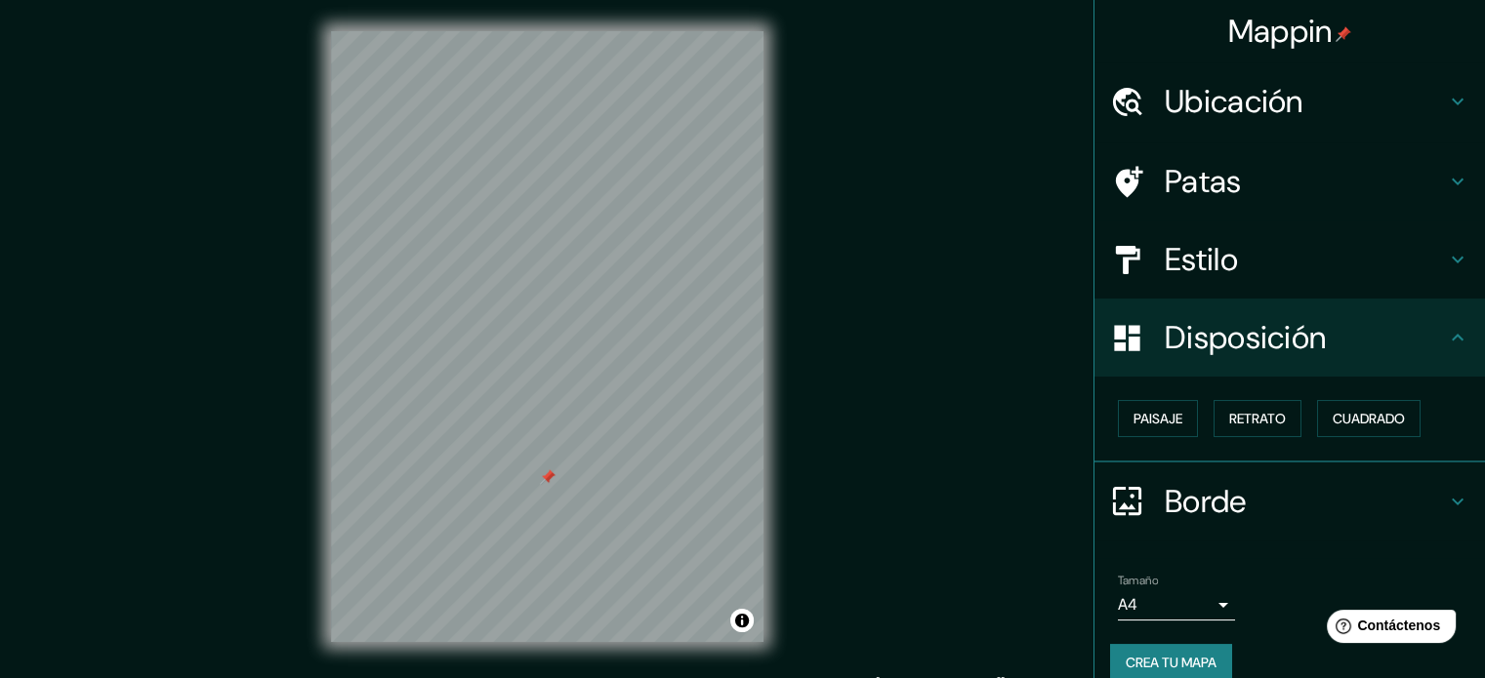
click at [1179, 268] on font "Estilo" at bounding box center [1201, 259] width 73 height 41
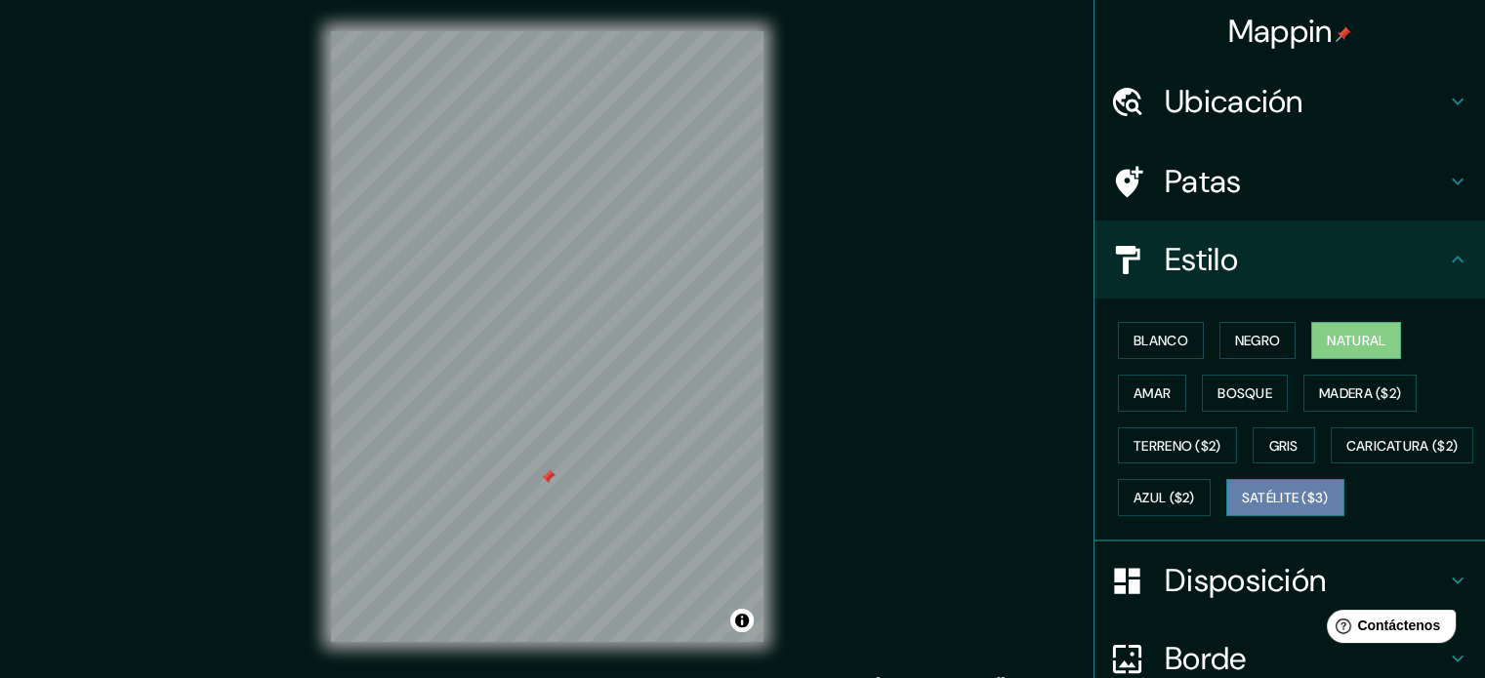
click at [1242, 508] on font "Satélite ($3)" at bounding box center [1285, 499] width 87 height 18
click at [1353, 344] on font "Natural" at bounding box center [1356, 341] width 59 height 18
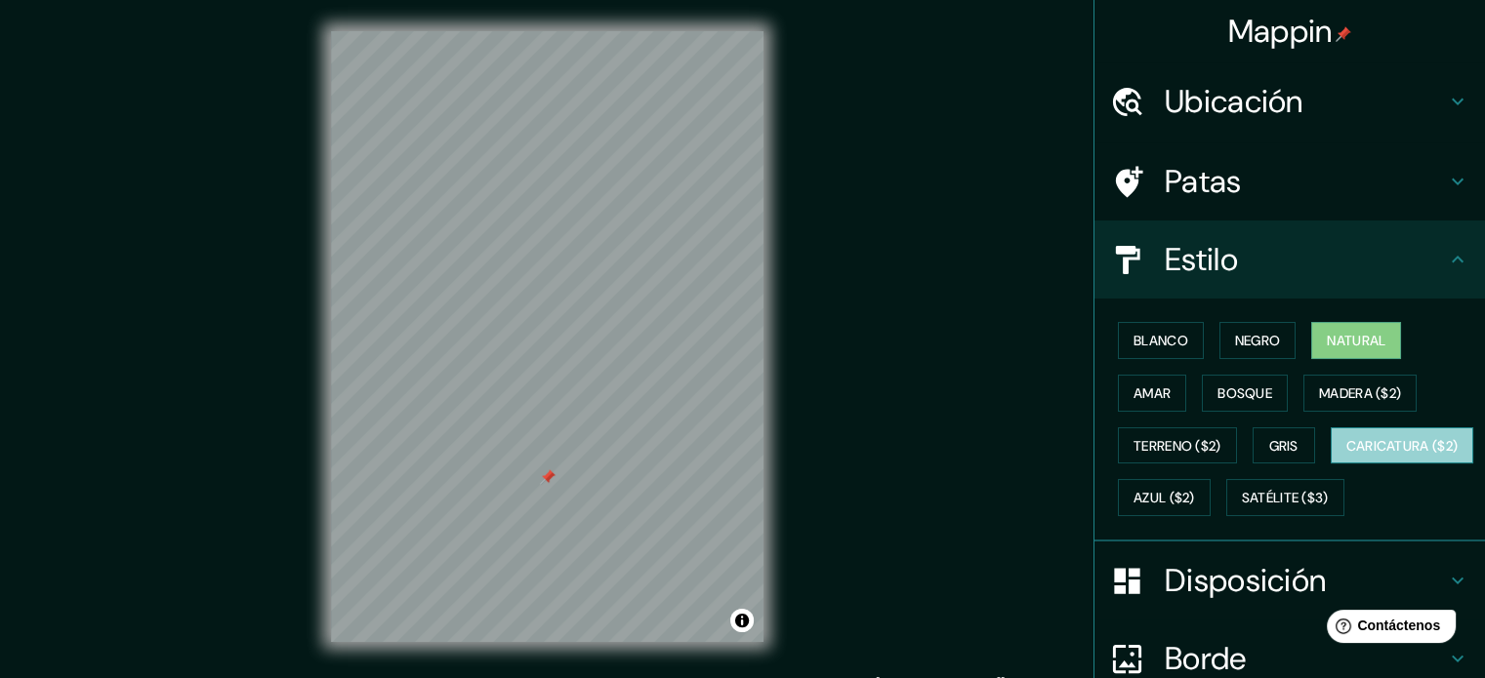
click at [1346, 455] on font "Caricatura ($2)" at bounding box center [1402, 446] width 112 height 18
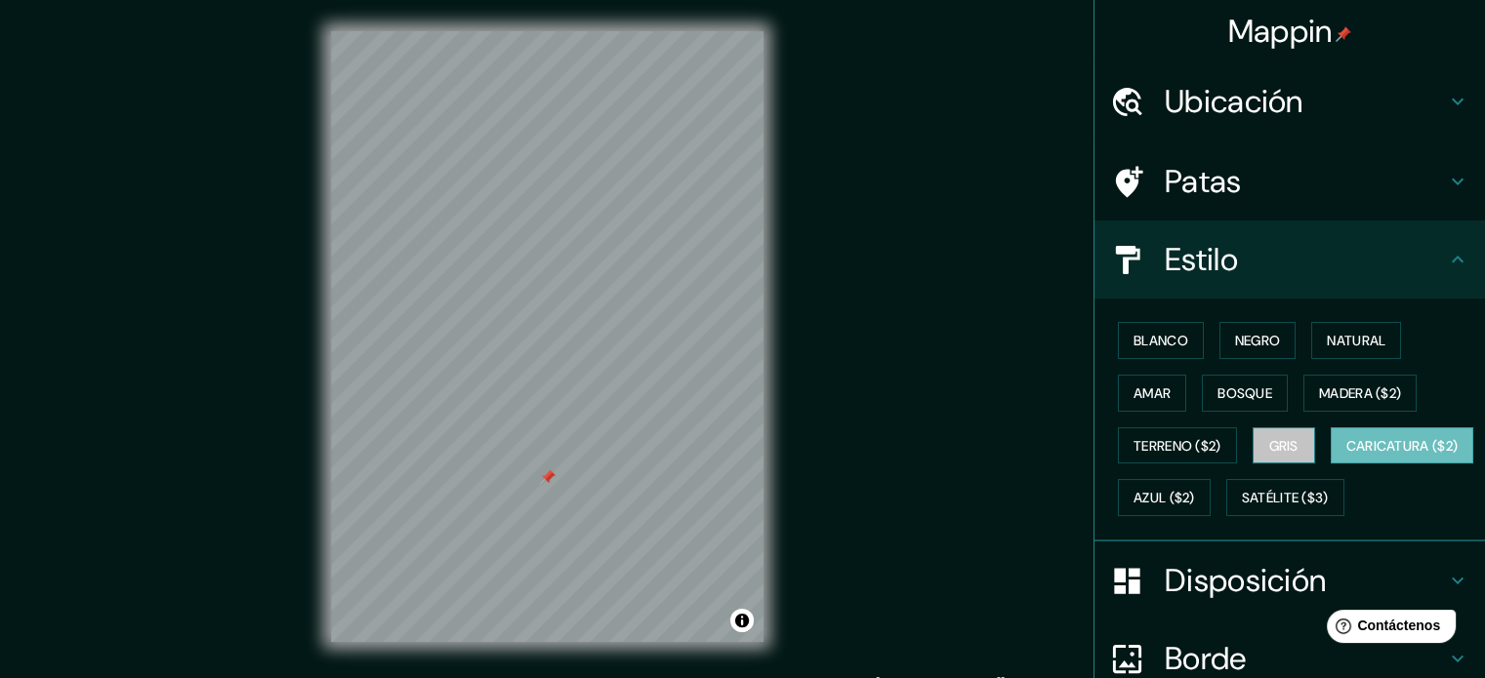
click at [1273, 441] on font "Gris" at bounding box center [1283, 446] width 29 height 18
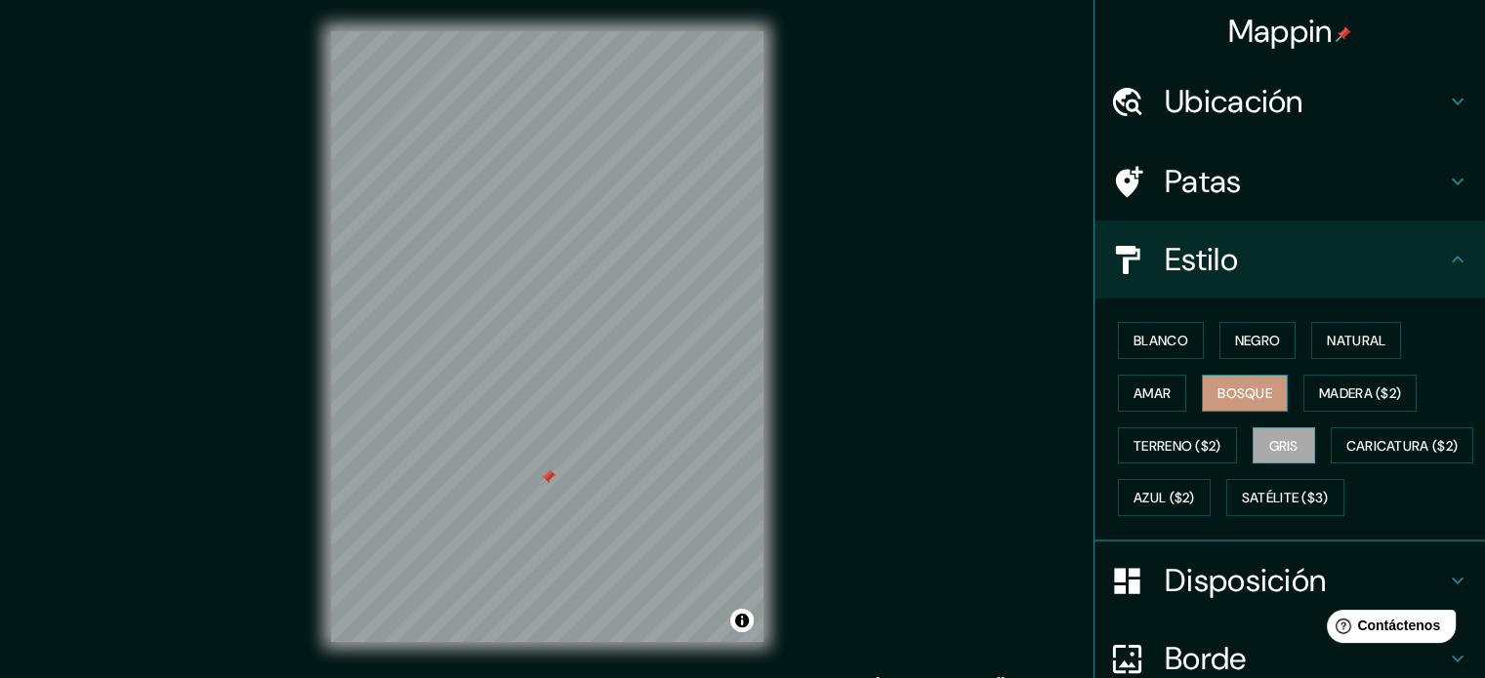
click at [1219, 382] on font "Bosque" at bounding box center [1244, 393] width 55 height 25
click at [1327, 349] on font "Natural" at bounding box center [1356, 340] width 59 height 25
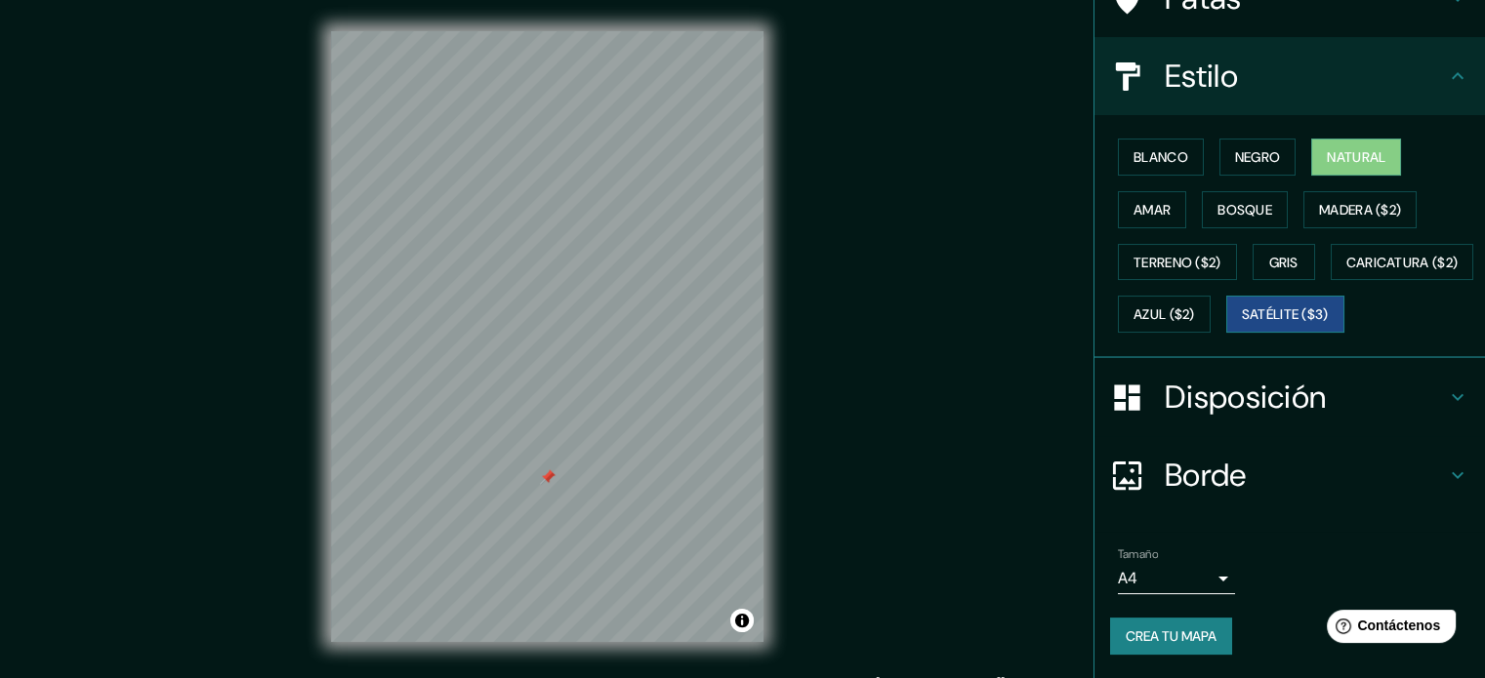
scroll to position [230, 0]
click at [1179, 639] on font "Crea tu mapa" at bounding box center [1171, 637] width 91 height 18
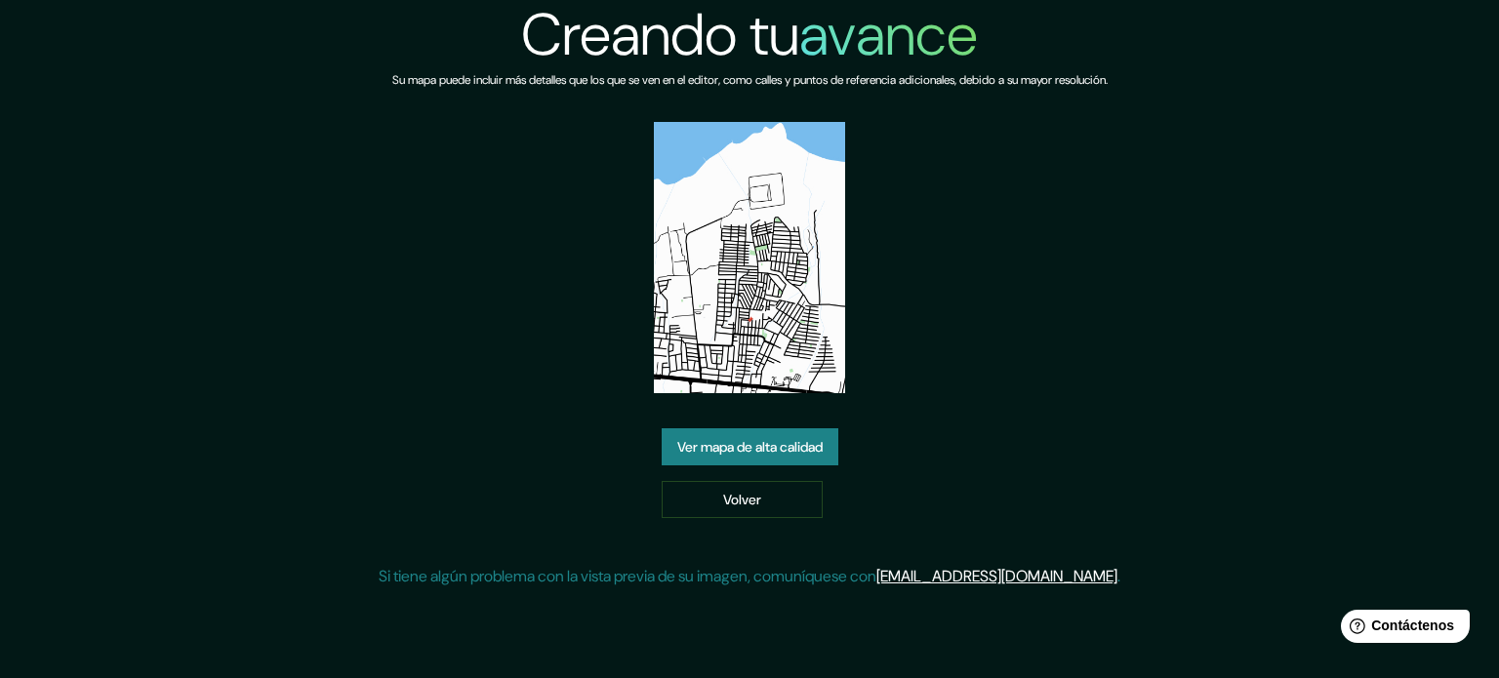
click at [723, 444] on font "Ver mapa de alta calidad" at bounding box center [750, 447] width 145 height 18
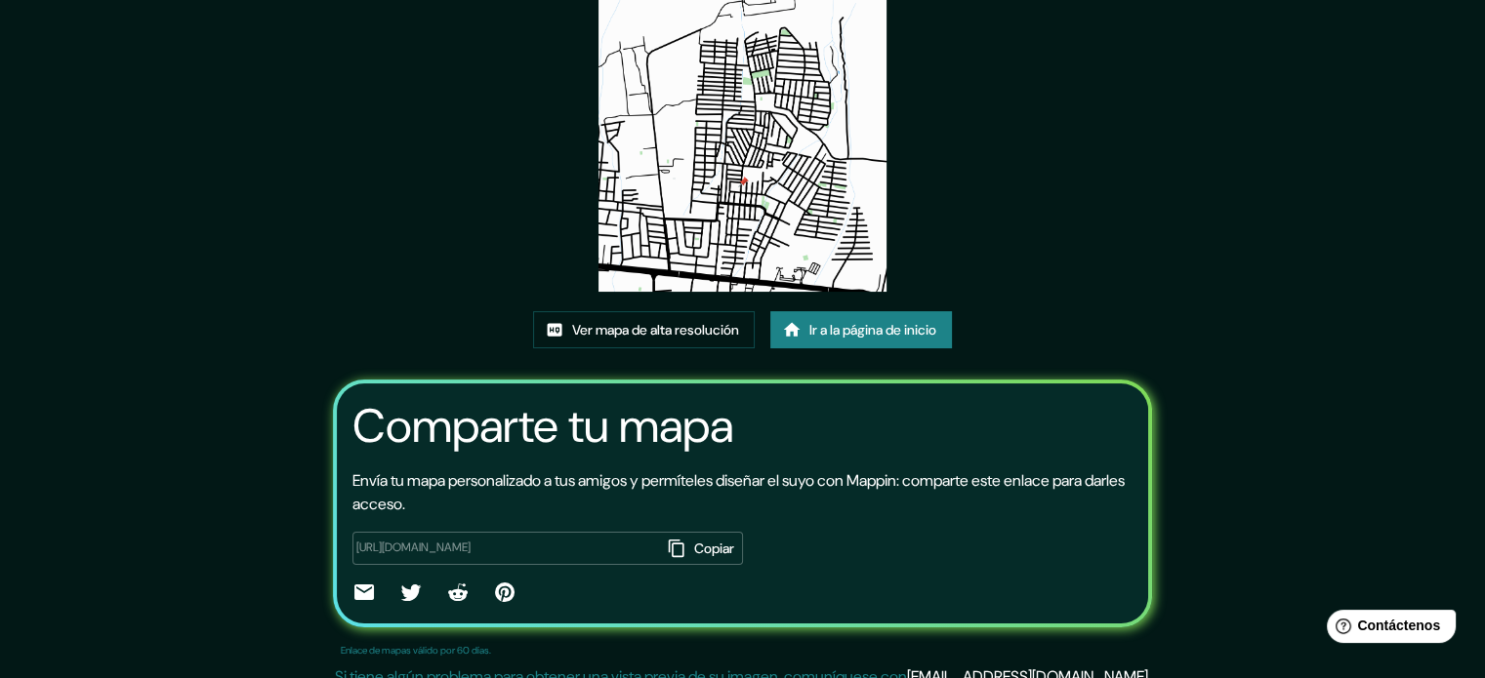
scroll to position [219, 0]
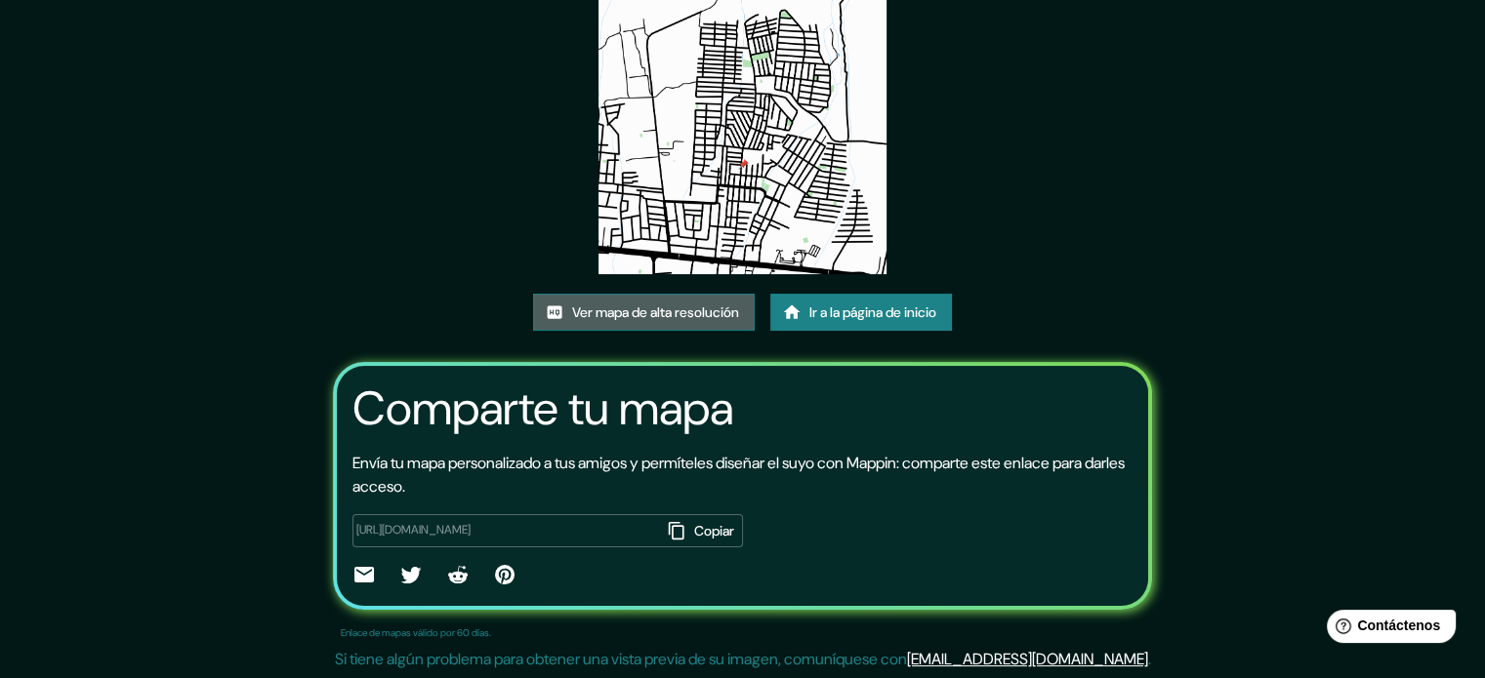
click at [654, 313] on font "Ver mapa de alta resolución" at bounding box center [655, 313] width 167 height 18
